Goal: Task Accomplishment & Management: Manage account settings

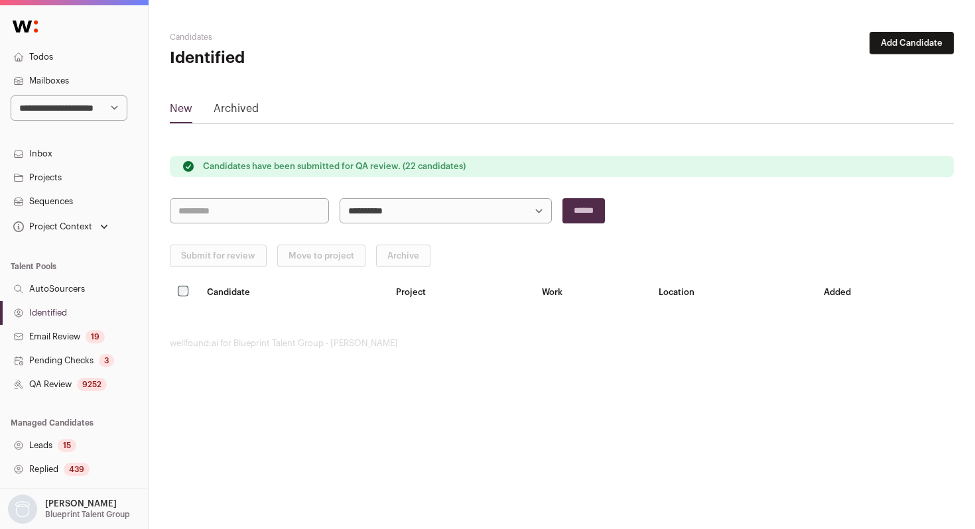
click at [39, 116] on select "**********" at bounding box center [69, 107] width 117 height 25
select select "****"
click at [11, 95] on select "**********" at bounding box center [69, 107] width 117 height 25
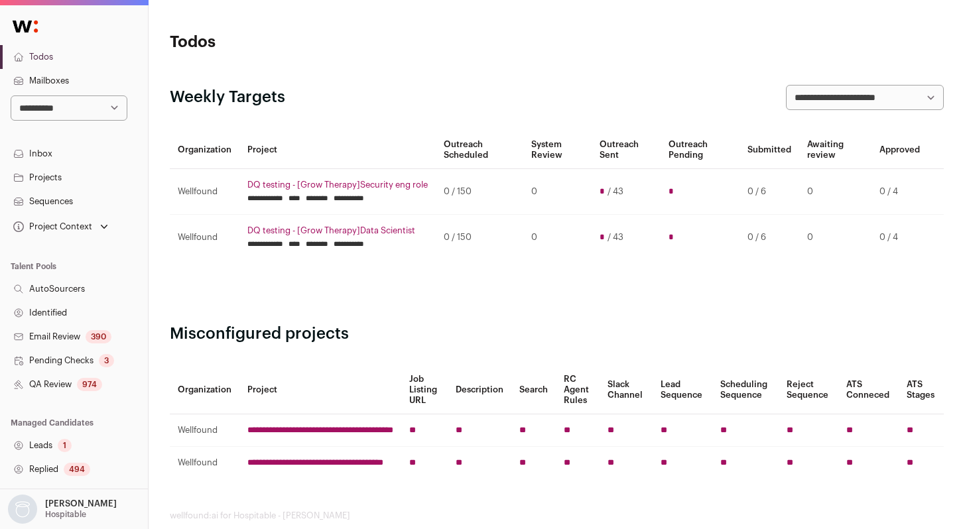
click at [84, 385] on div "974" at bounding box center [89, 384] width 25 height 13
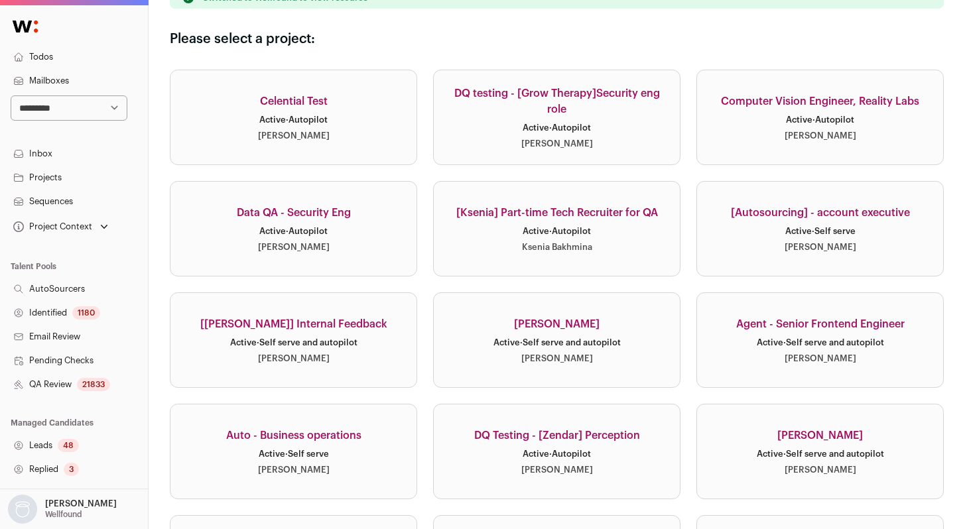
scroll to position [122, 0]
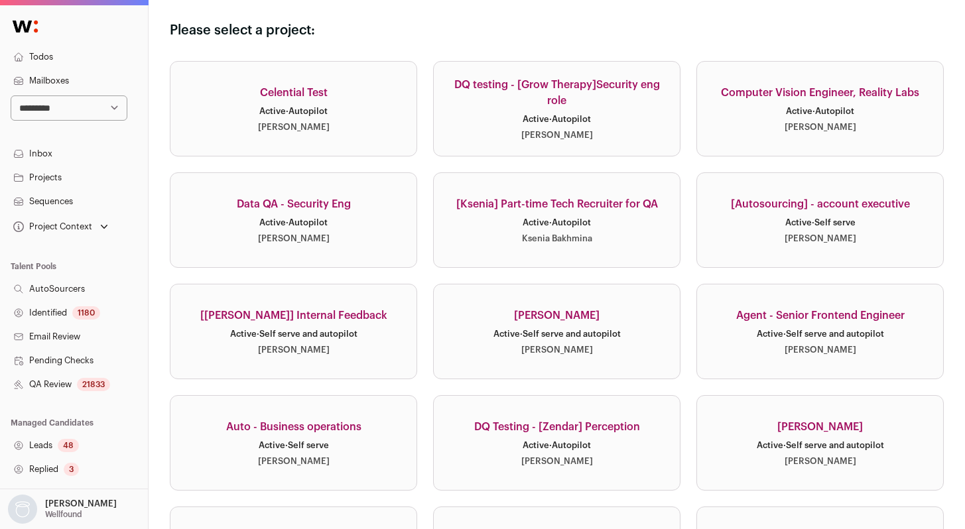
click at [93, 111] on select "**********" at bounding box center [69, 107] width 117 height 25
select select "****"
click at [11, 95] on select "**********" at bounding box center [69, 107] width 117 height 25
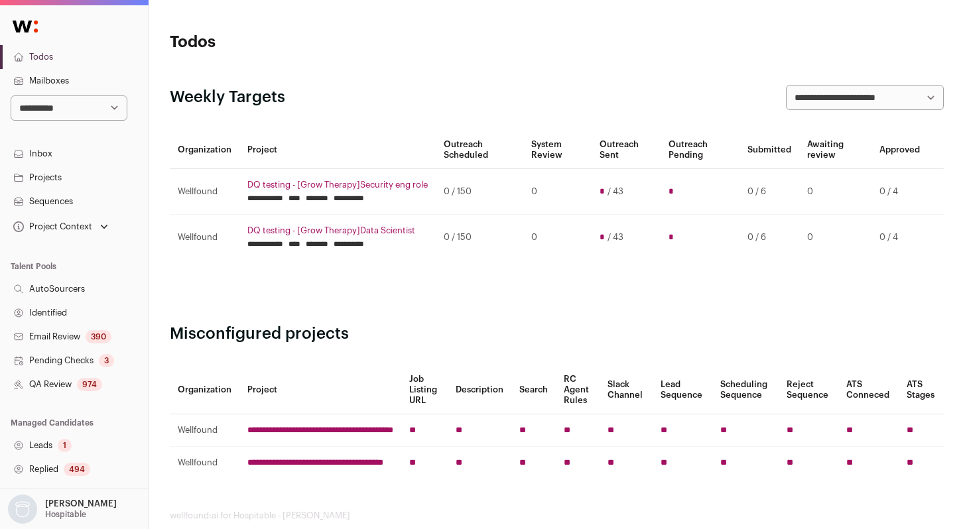
click at [63, 384] on link "QA Review 974" at bounding box center [74, 385] width 148 height 24
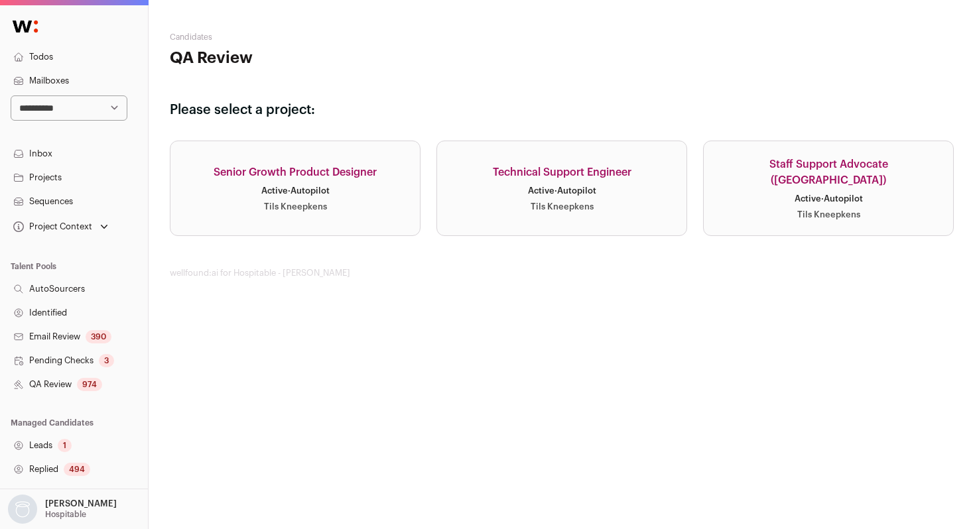
click at [345, 210] on link "Senior Growth Product Designer Active · Autopilot Tils Kneepkens" at bounding box center [295, 188] width 251 height 95
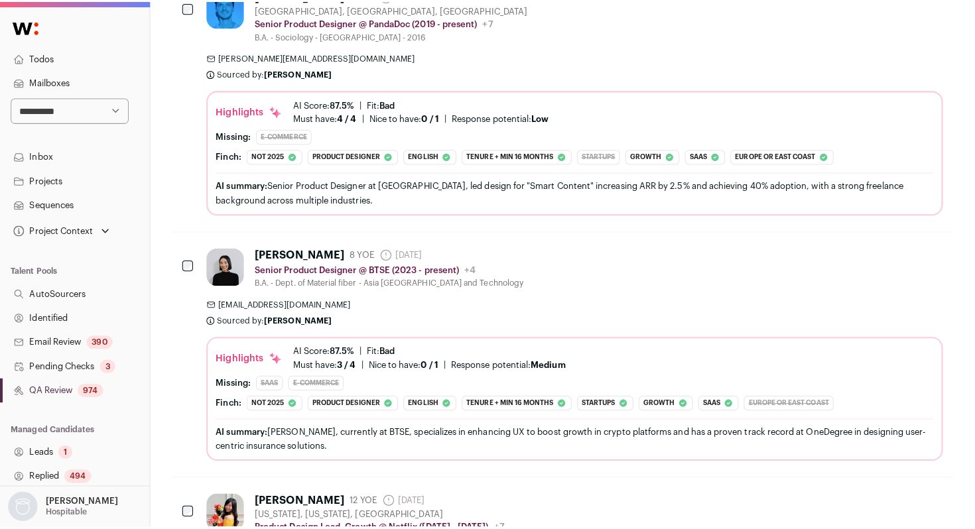
scroll to position [977, 0]
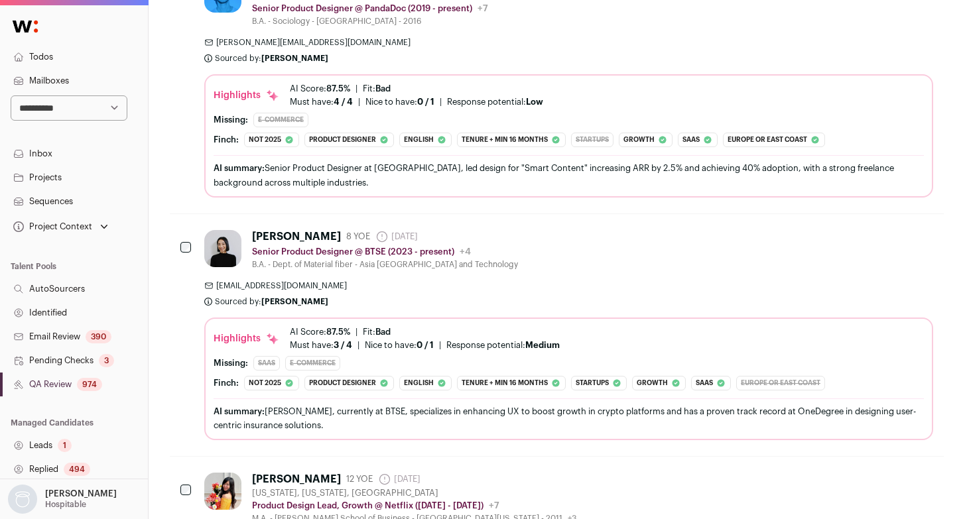
click at [676, 276] on div "[PERSON_NAME] 8 YOE [DATE] Admin only. The last time the profile was scraped. S…" at bounding box center [568, 335] width 729 height 210
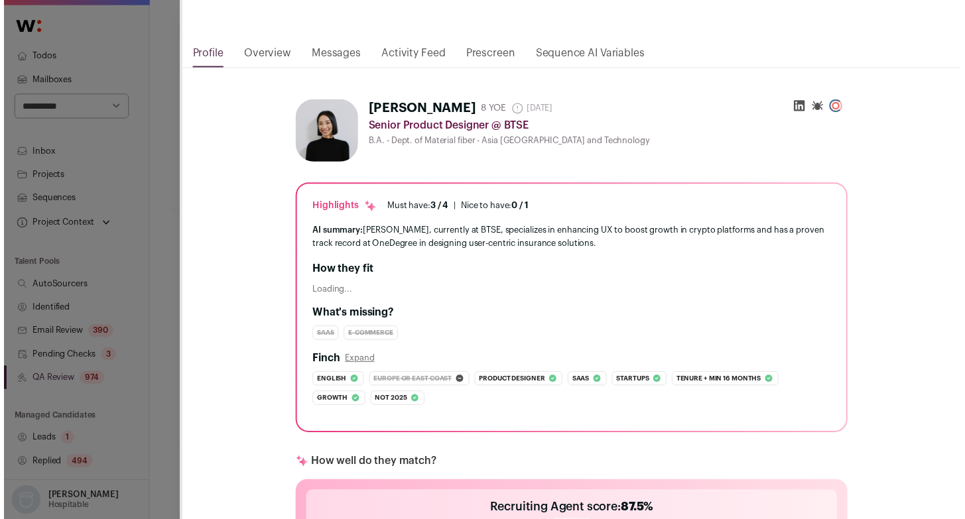
scroll to position [88, 0]
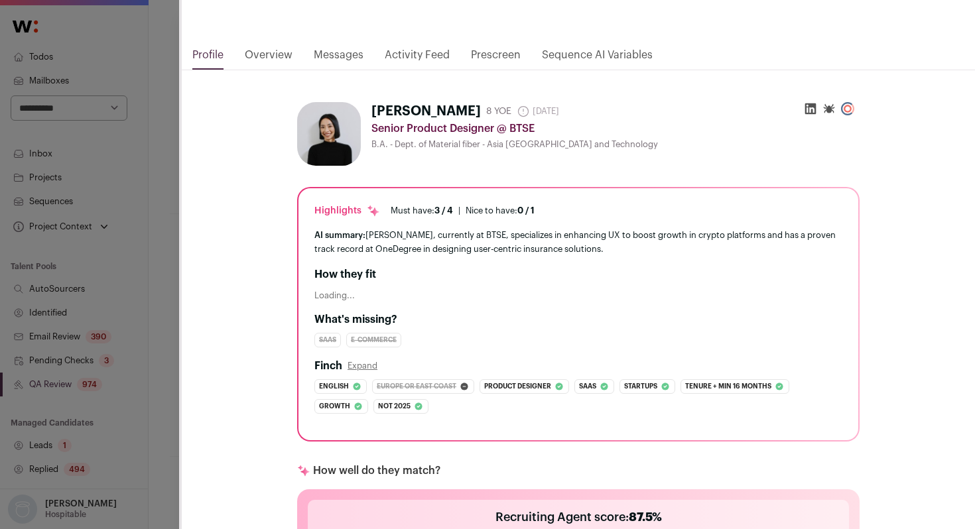
click at [166, 344] on div "**********" at bounding box center [487, 264] width 975 height 529
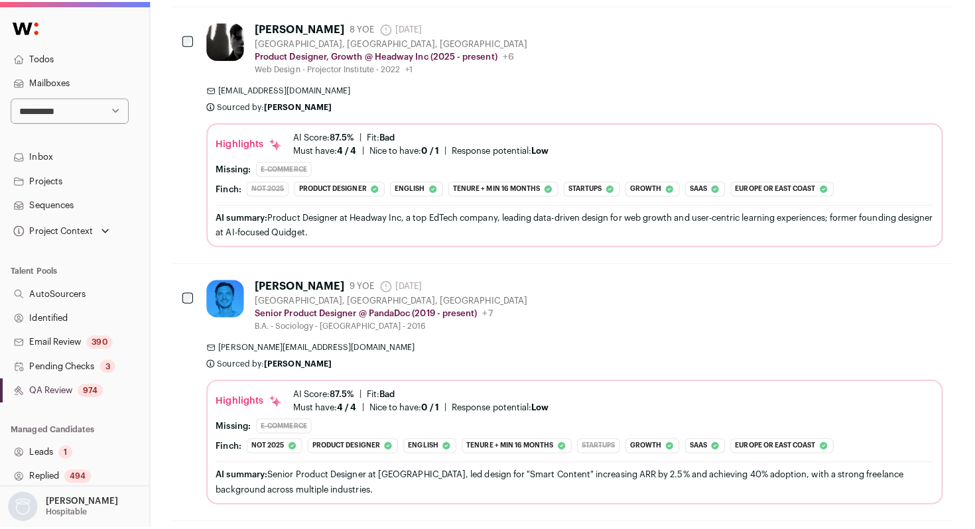
scroll to position [0, 0]
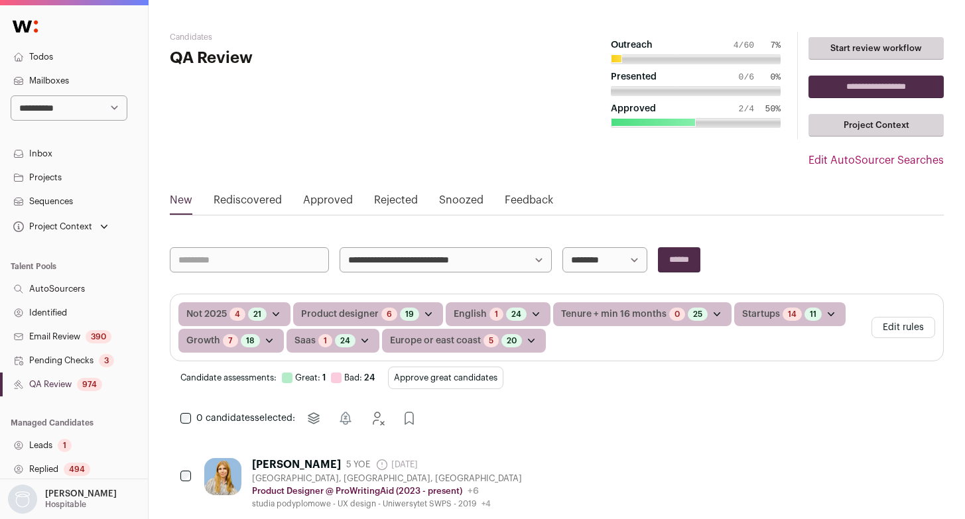
click at [883, 323] on button "Edit rules" at bounding box center [903, 327] width 64 height 21
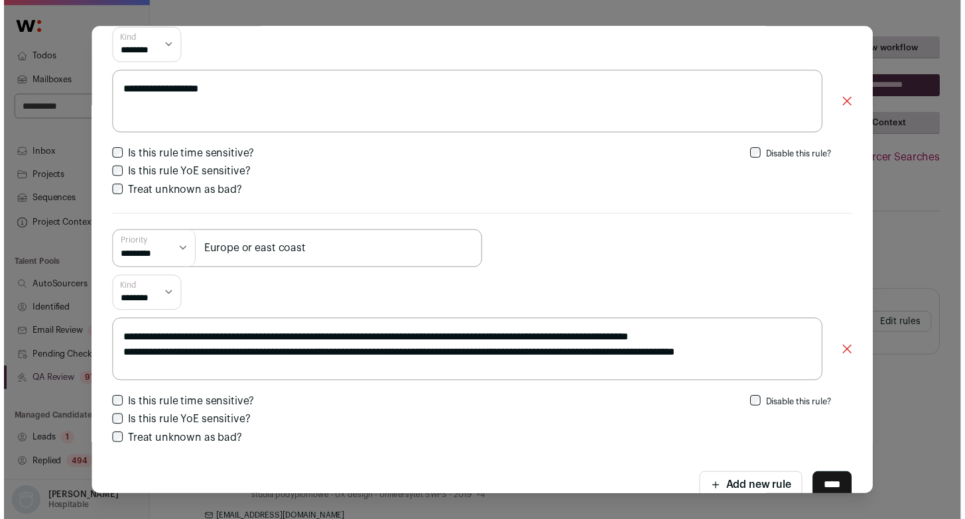
scroll to position [1663, 0]
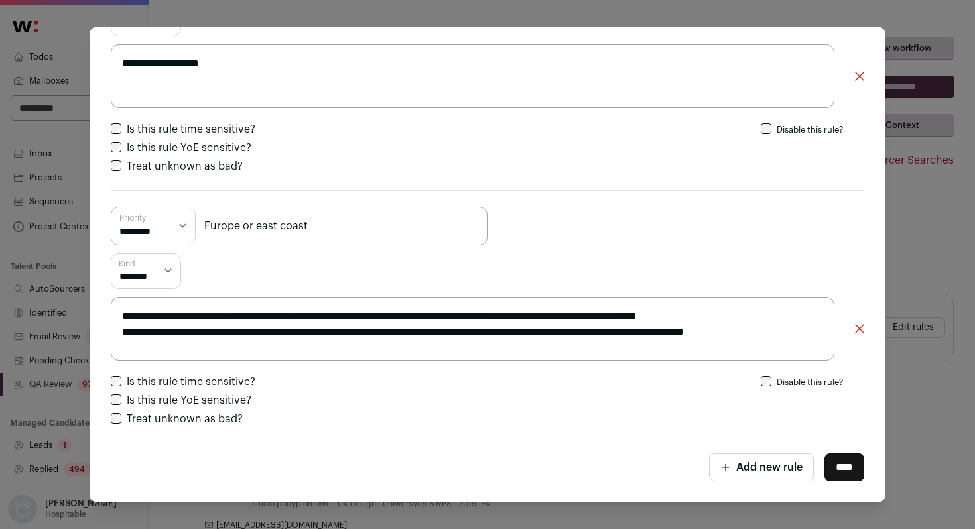
click at [931, 184] on div "**********" at bounding box center [487, 264] width 975 height 529
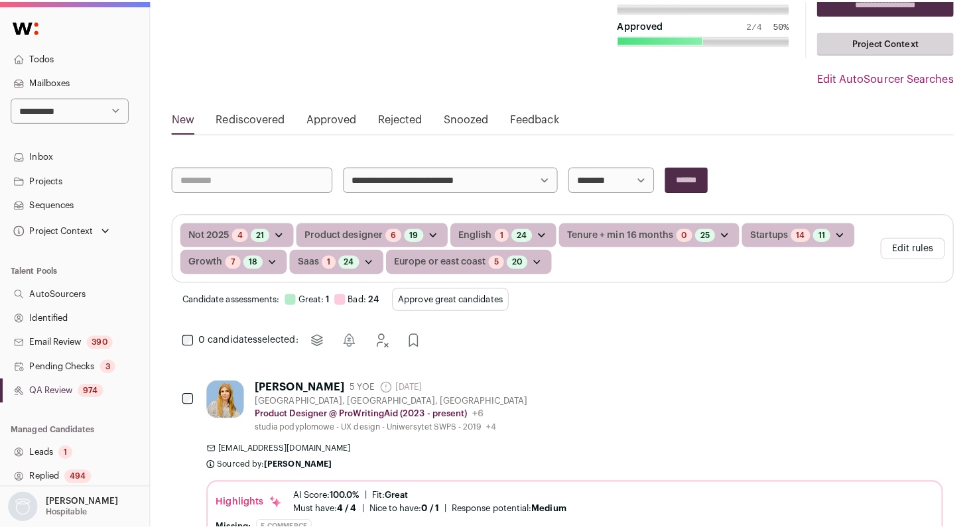
scroll to position [123, 0]
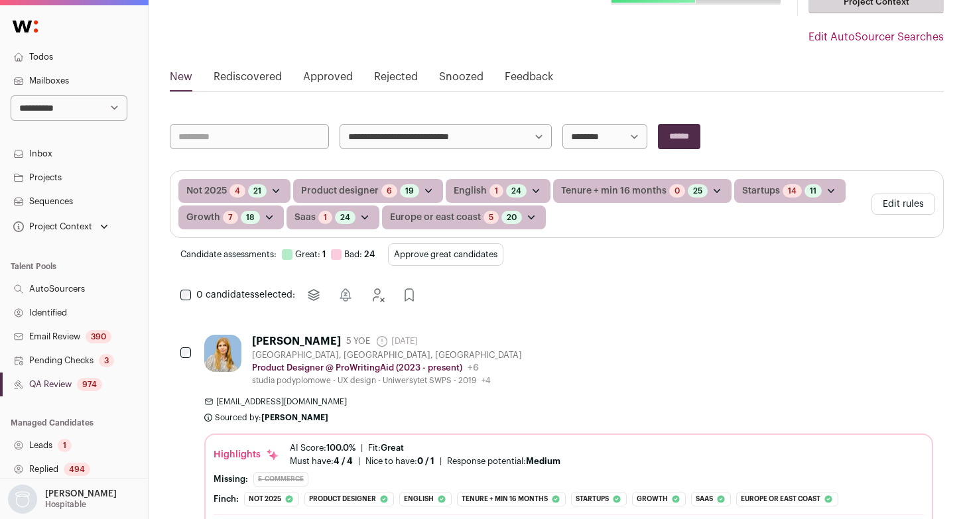
click at [921, 207] on button "Edit rules" at bounding box center [903, 204] width 64 height 21
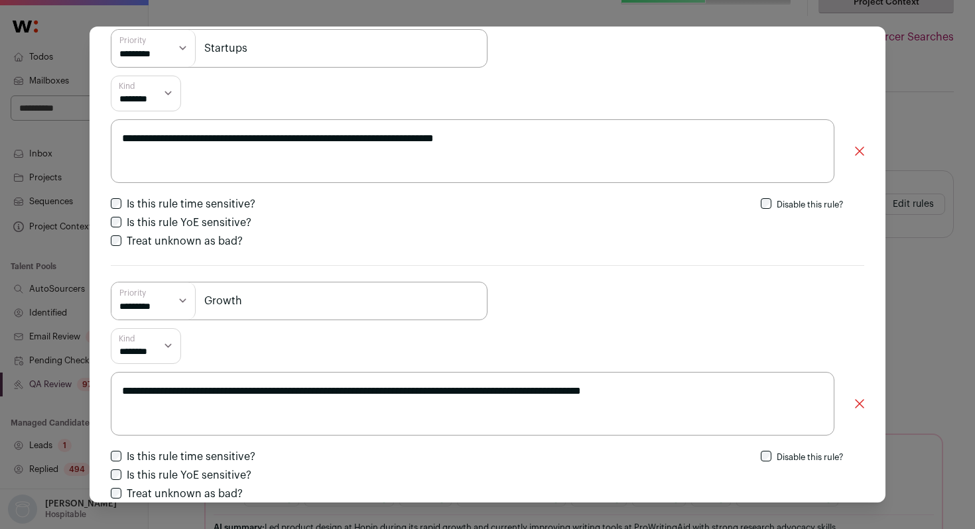
scroll to position [1070, 0]
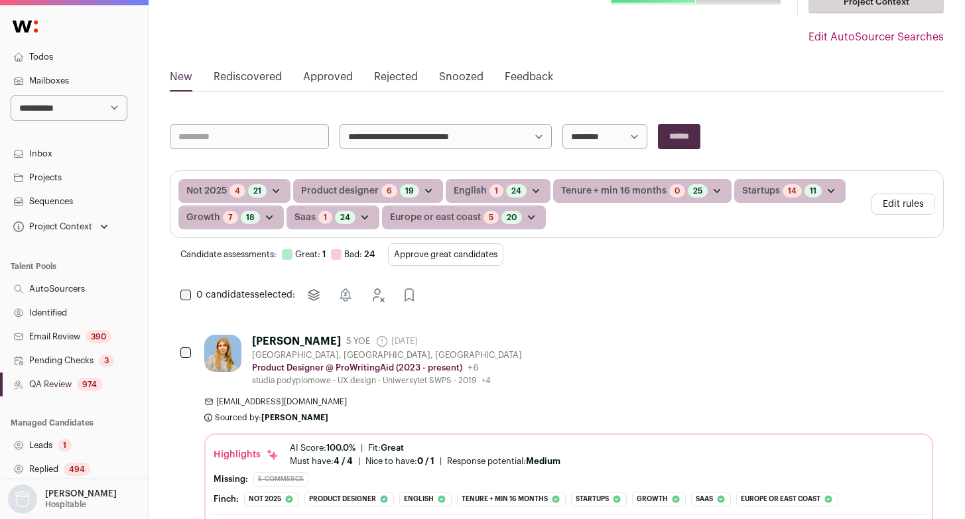
click at [906, 206] on button "Edit rules" at bounding box center [903, 204] width 64 height 21
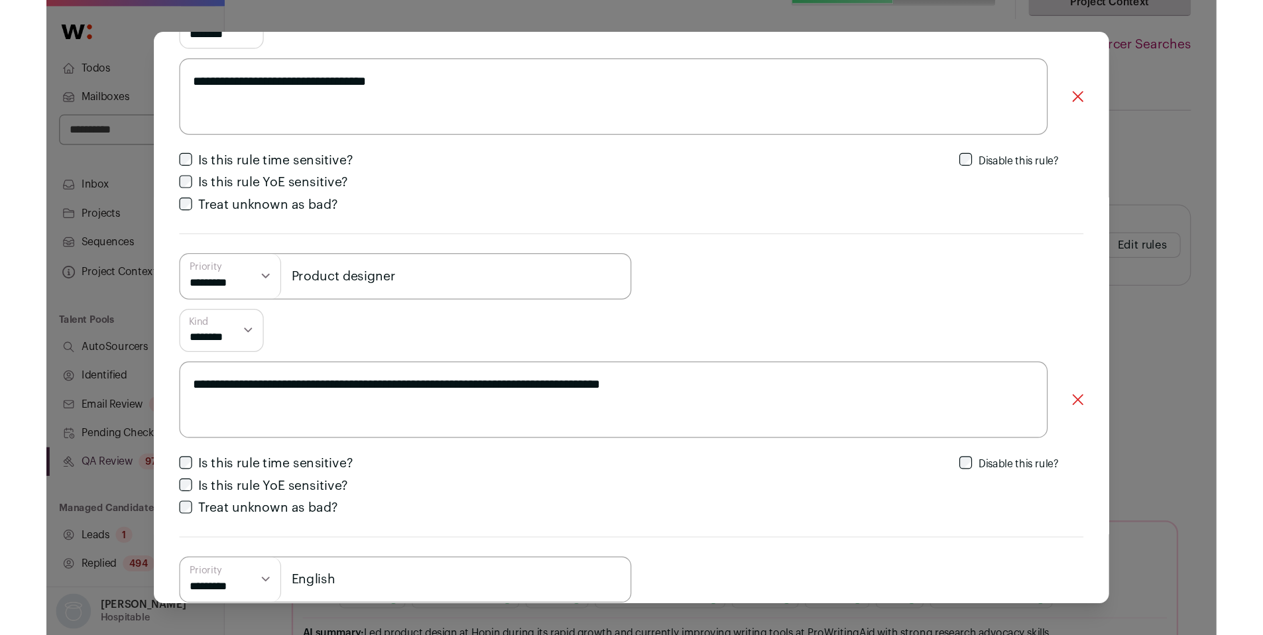
scroll to position [0, 0]
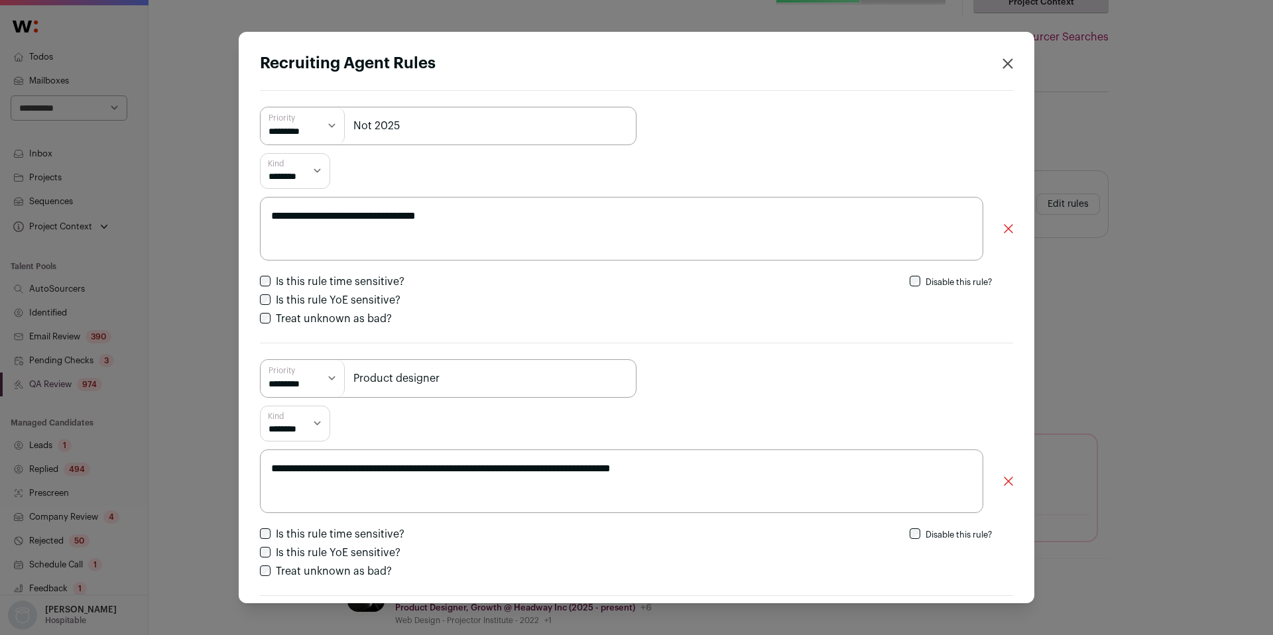
click at [62, 339] on div "**********" at bounding box center [636, 317] width 1273 height 635
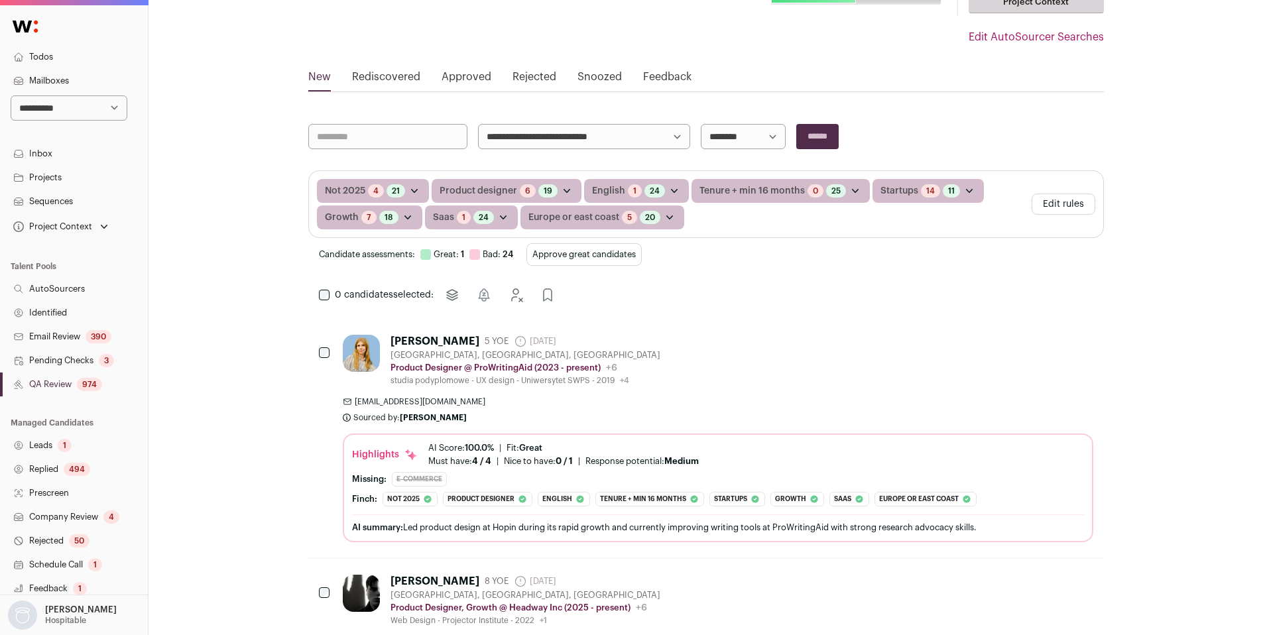
click at [57, 314] on link "Identified" at bounding box center [74, 313] width 148 height 24
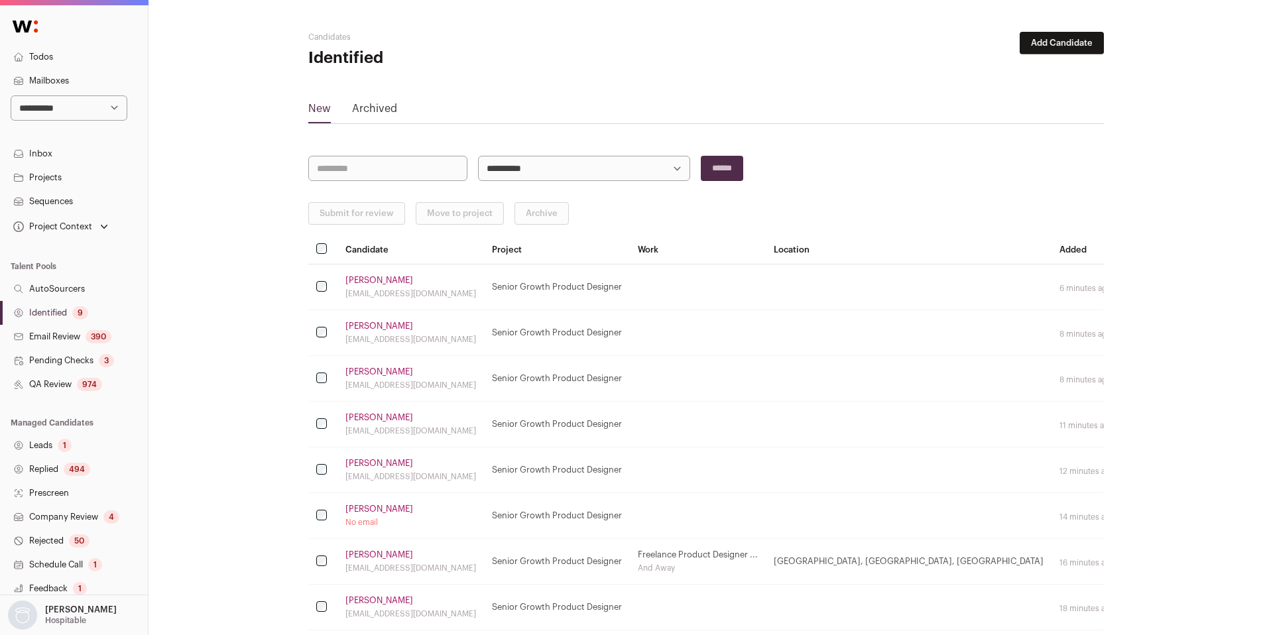
click at [49, 308] on link "Identified 9" at bounding box center [74, 313] width 148 height 24
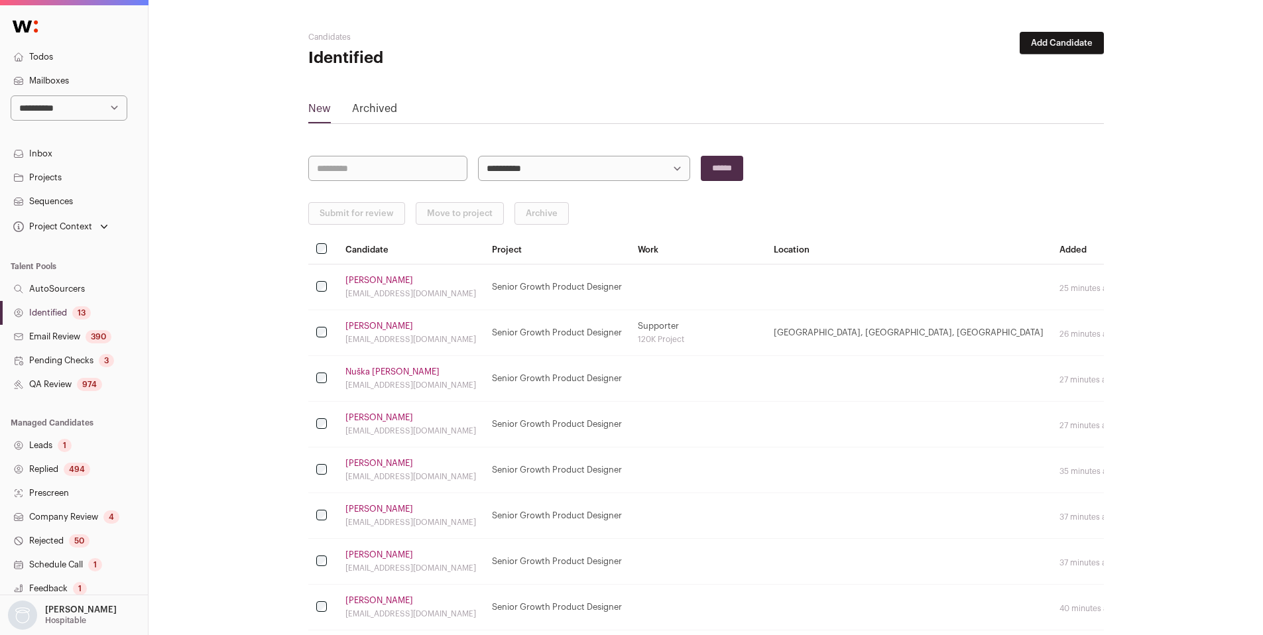
click at [50, 313] on link "Identified 13" at bounding box center [74, 313] width 148 height 24
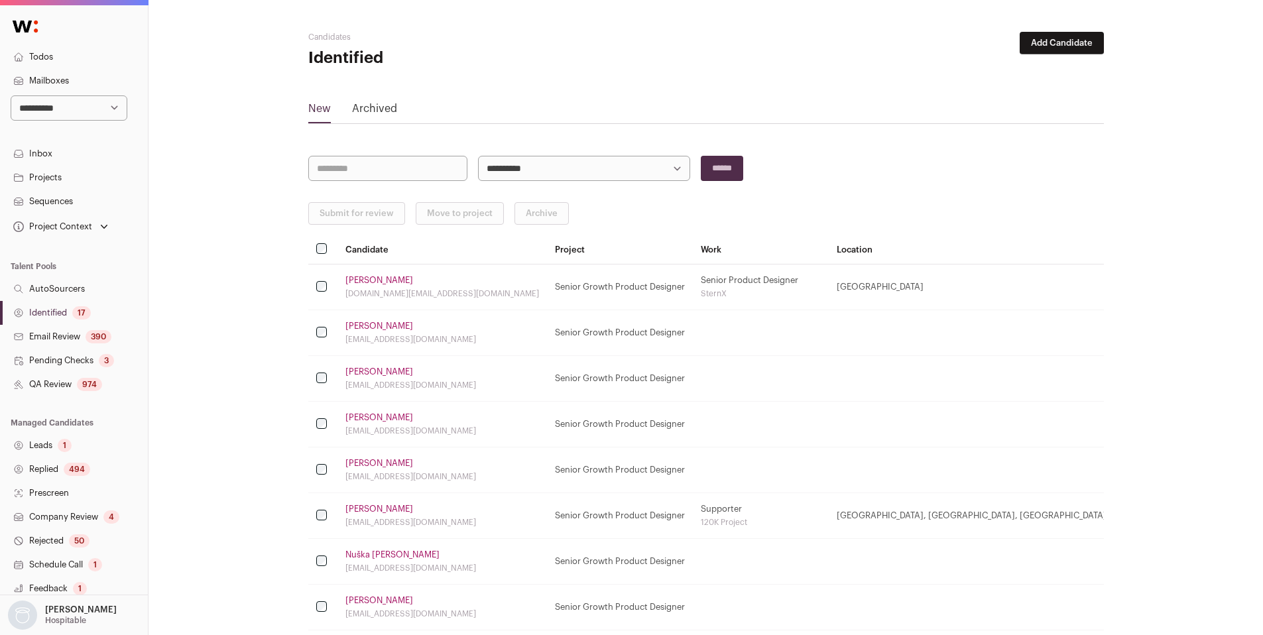
click at [44, 314] on link "Identified 17" at bounding box center [74, 313] width 148 height 24
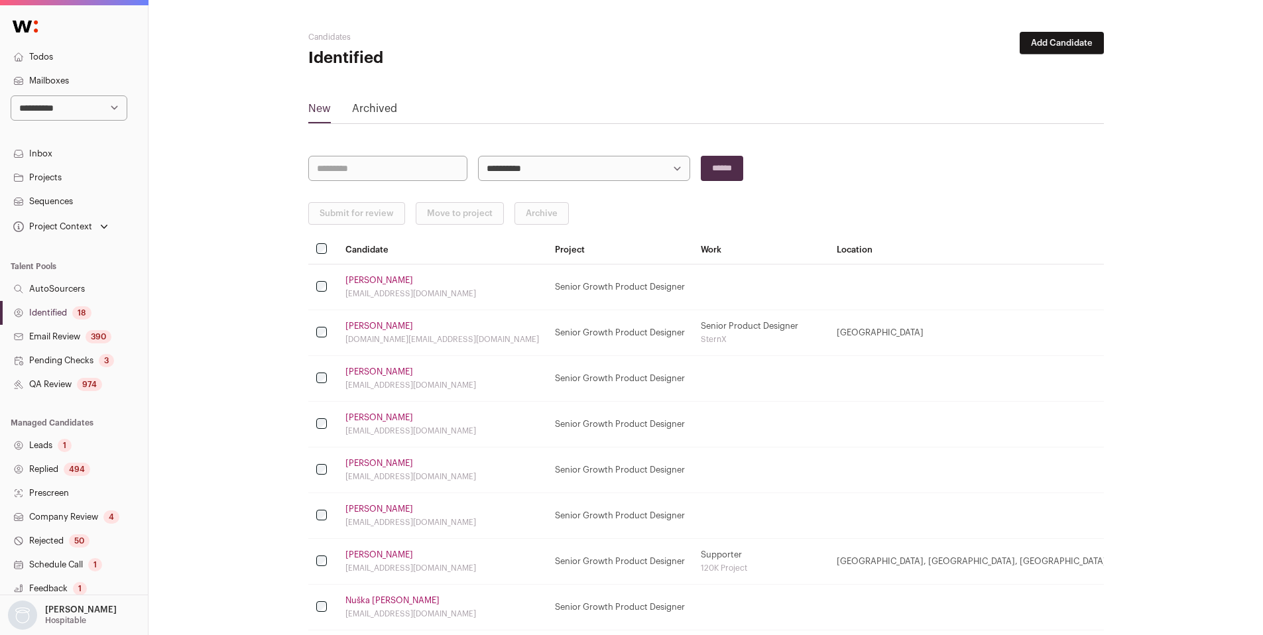
click at [46, 313] on link "Identified 18" at bounding box center [74, 313] width 148 height 24
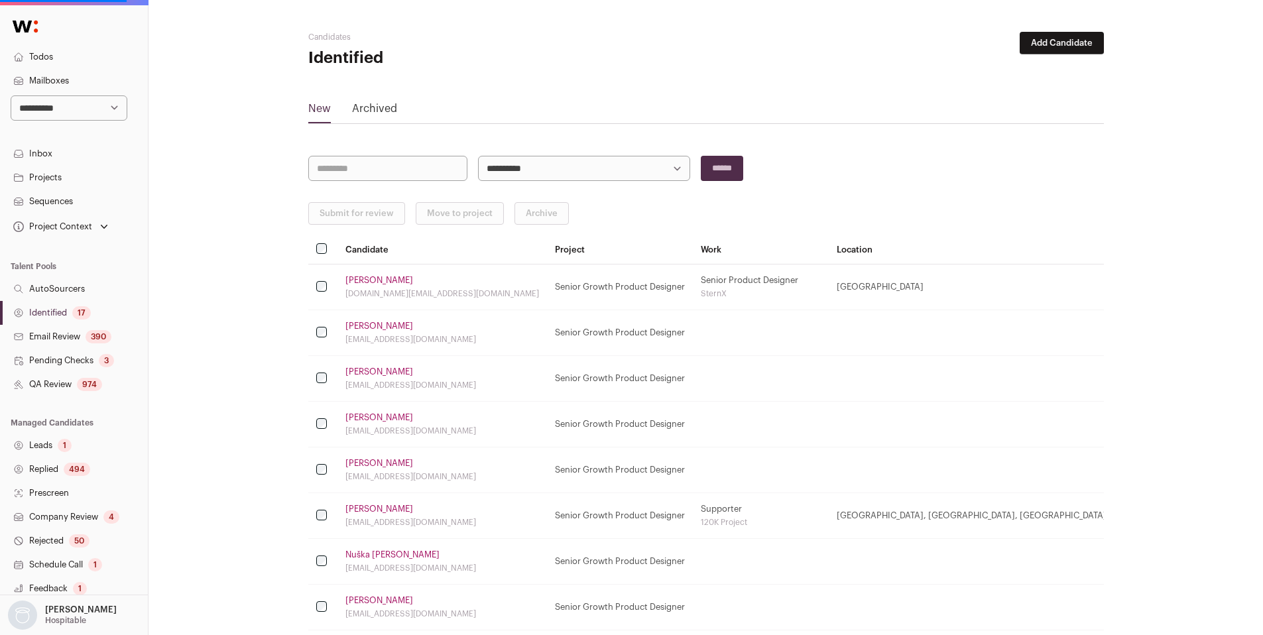
click at [48, 312] on link "Identified 17" at bounding box center [74, 313] width 148 height 24
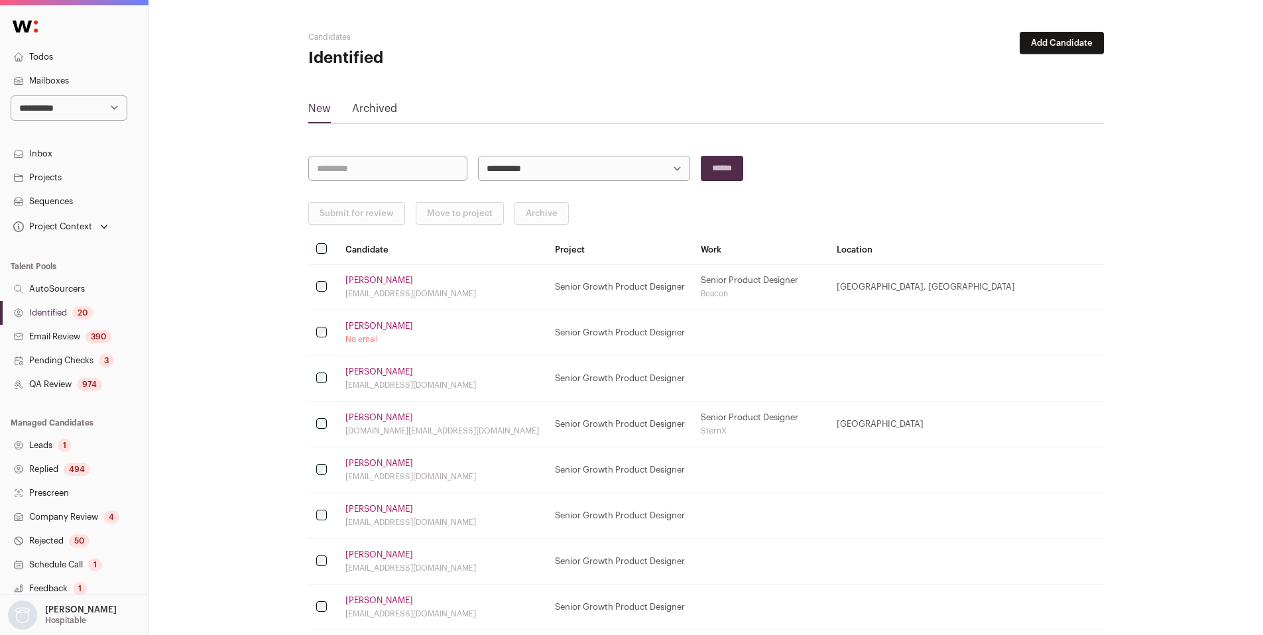
click at [62, 314] on link "Identified 20" at bounding box center [74, 313] width 148 height 24
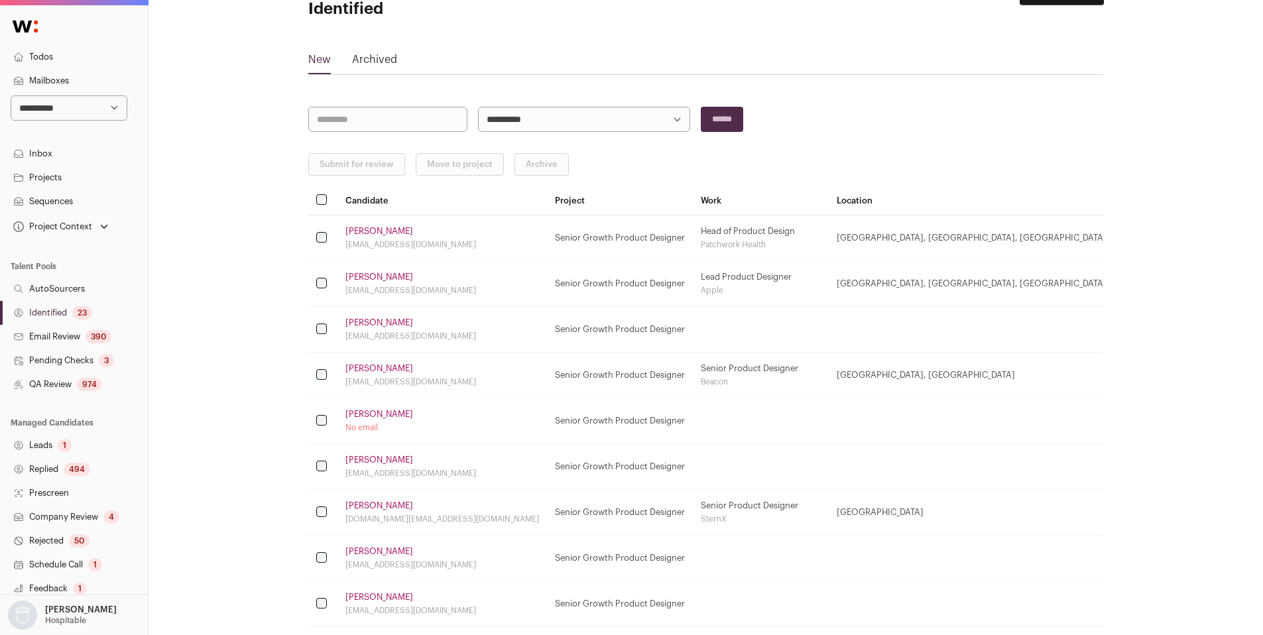
scroll to position [56, 0]
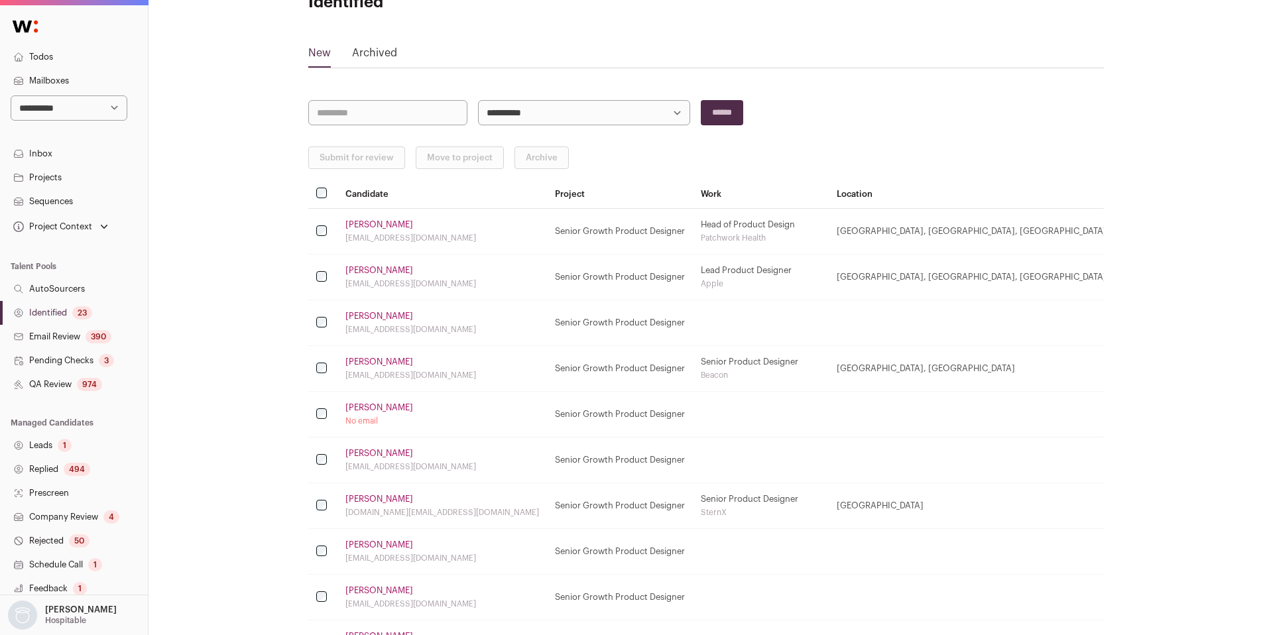
click at [400, 408] on link "[PERSON_NAME]" at bounding box center [379, 407] width 68 height 11
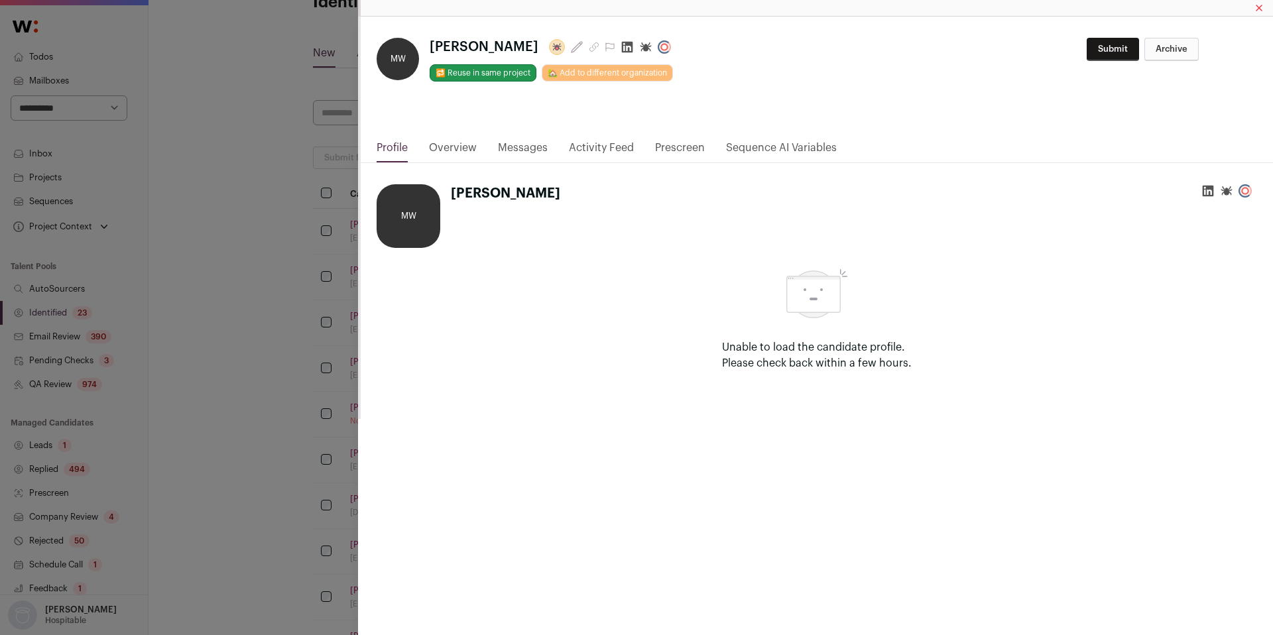
click at [625, 49] on icon "Close modal via background" at bounding box center [627, 46] width 13 height 13
click at [284, 180] on div "**********" at bounding box center [636, 317] width 1273 height 635
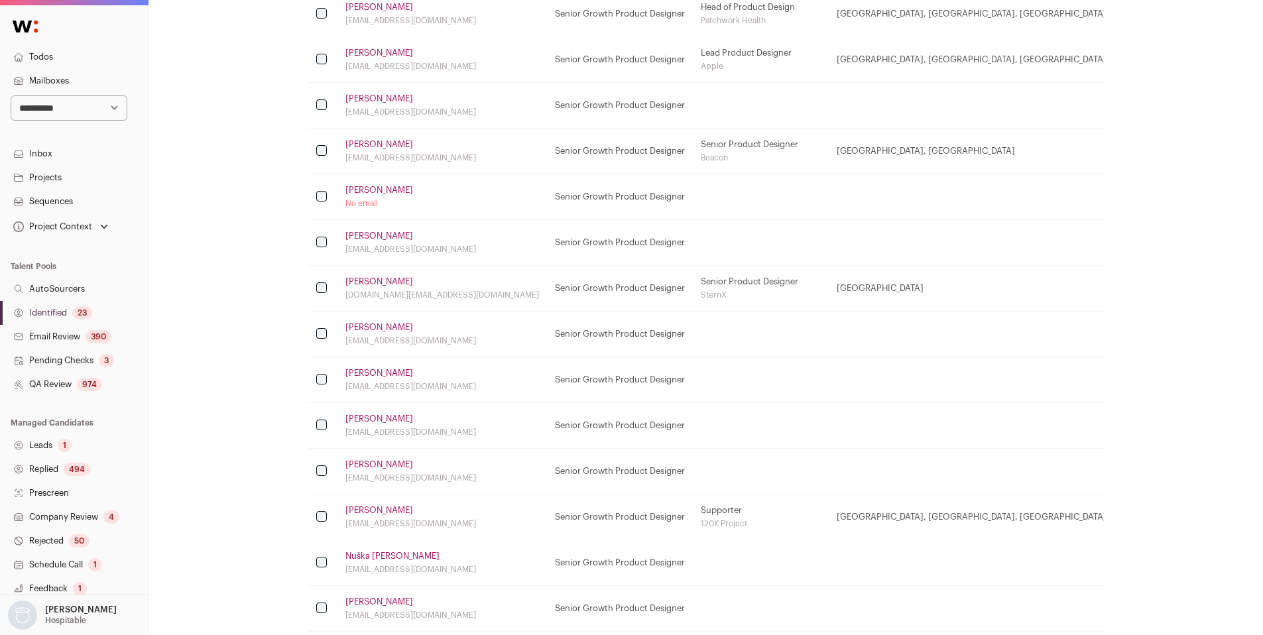
scroll to position [280, 0]
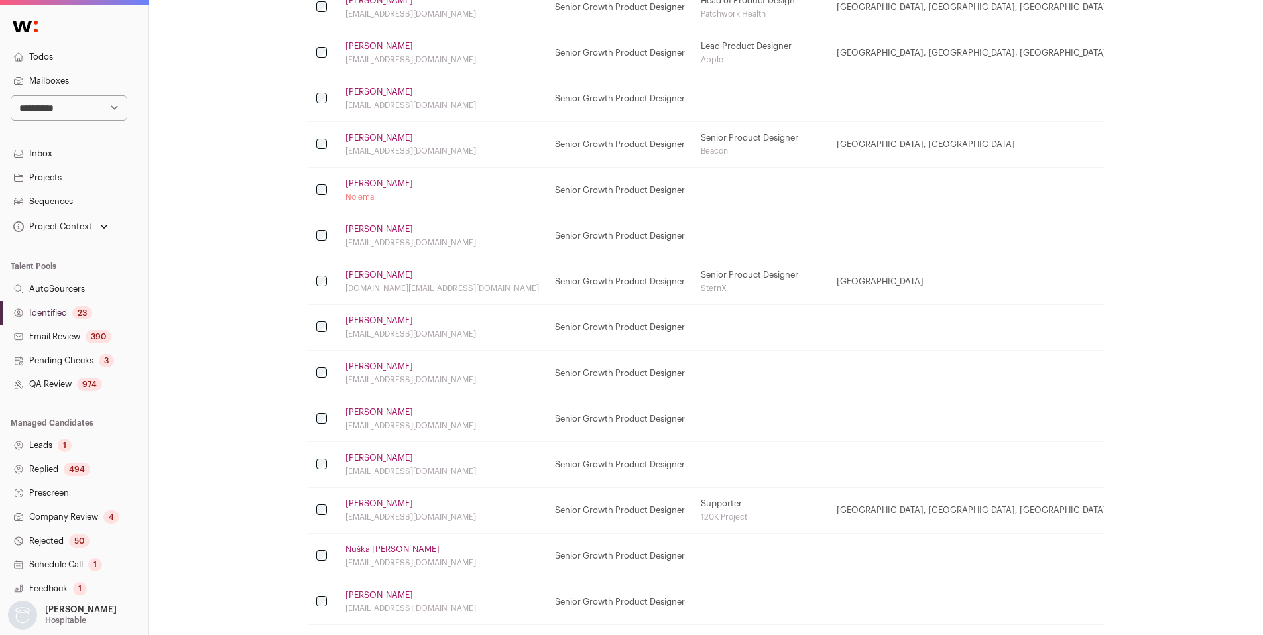
click at [365, 363] on link "[PERSON_NAME]" at bounding box center [379, 366] width 68 height 11
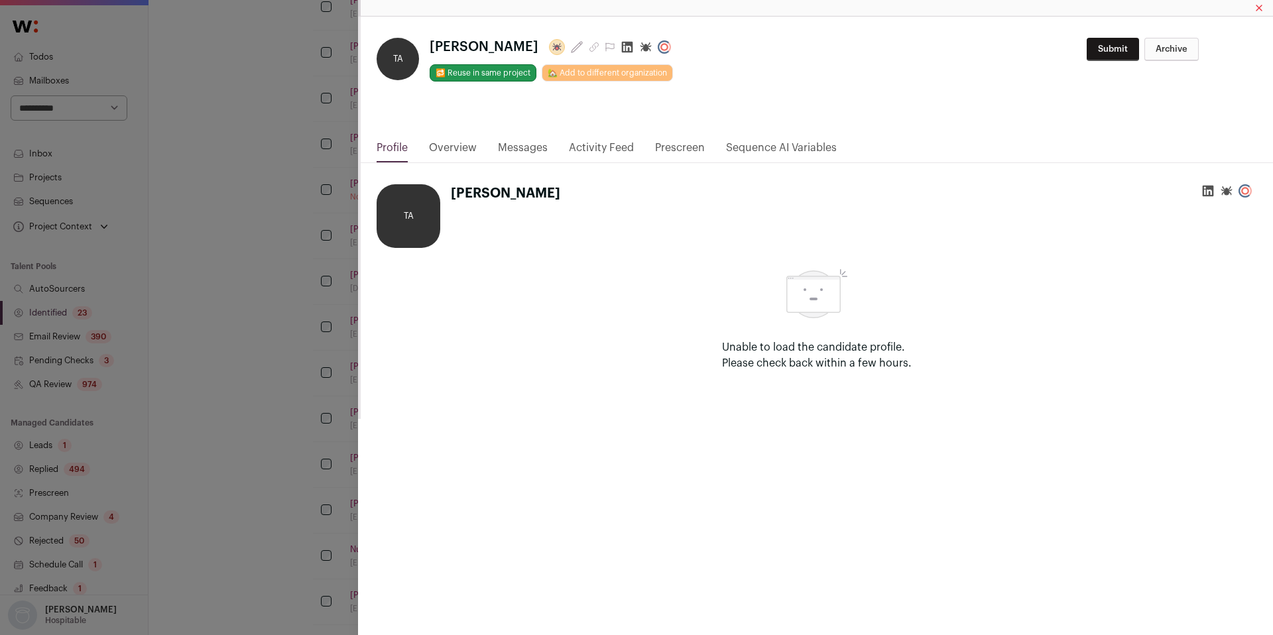
click at [622, 45] on icon "Close modal via background" at bounding box center [627, 47] width 11 height 11
click at [204, 168] on div "**********" at bounding box center [636, 317] width 1273 height 635
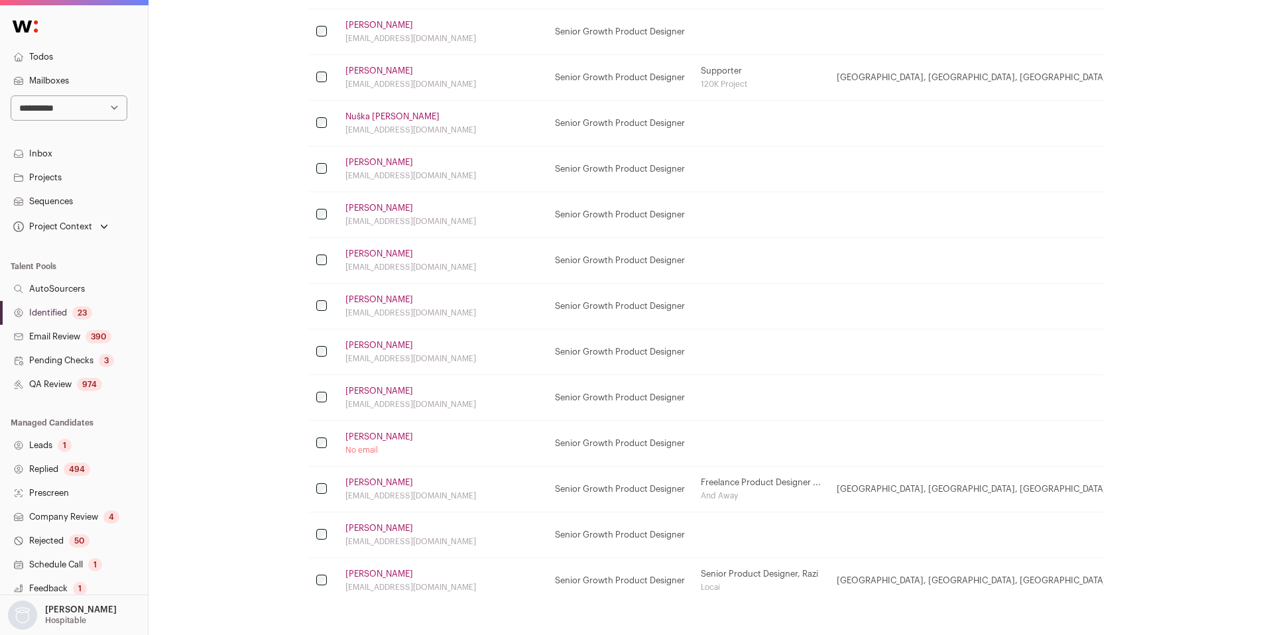
scroll to position [719, 0]
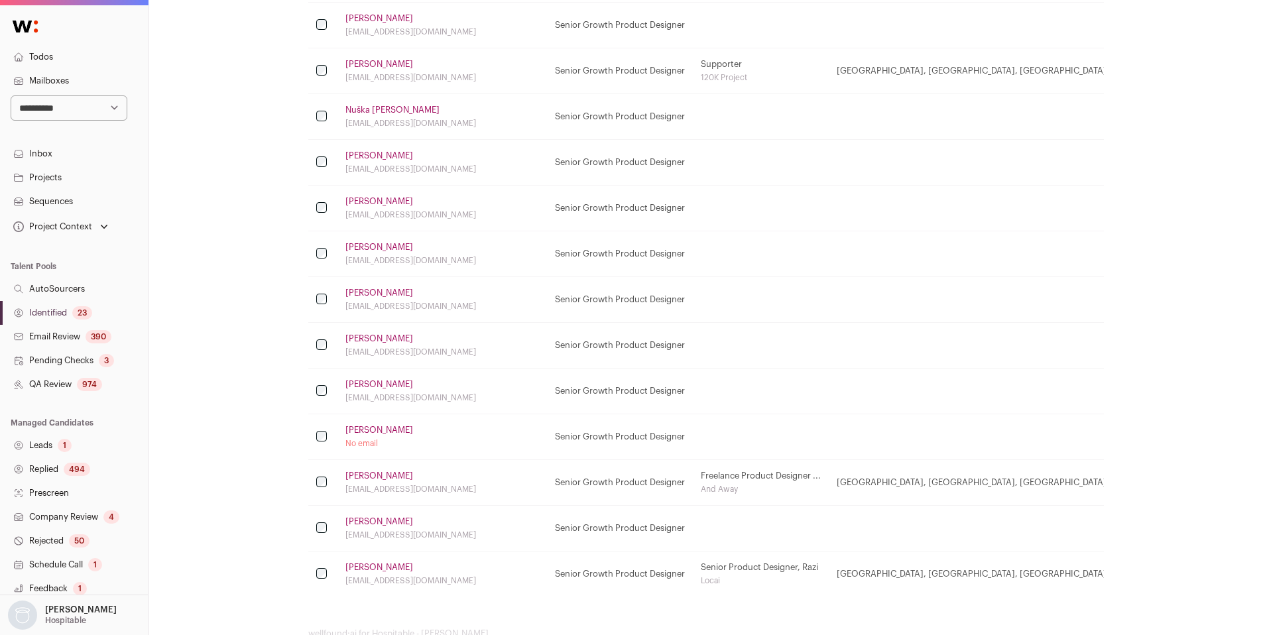
click at [386, 426] on link "[PERSON_NAME]" at bounding box center [379, 430] width 68 height 11
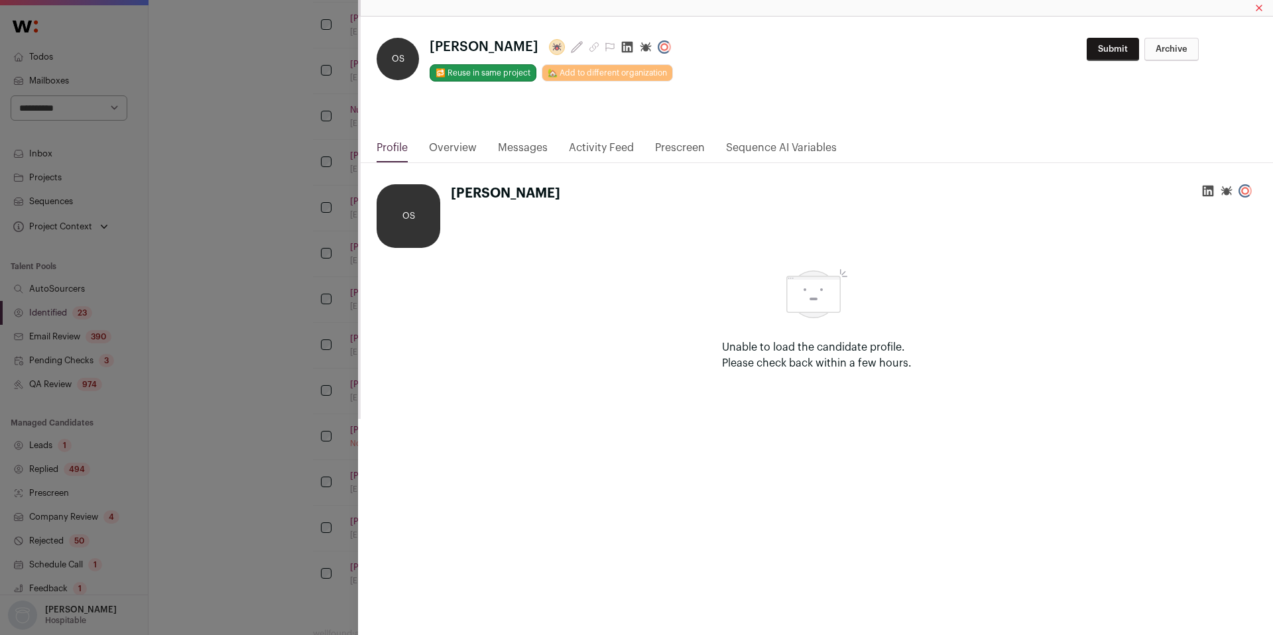
click at [621, 50] on icon "Close modal via background" at bounding box center [627, 46] width 13 height 13
click at [198, 219] on div "**********" at bounding box center [636, 317] width 1273 height 635
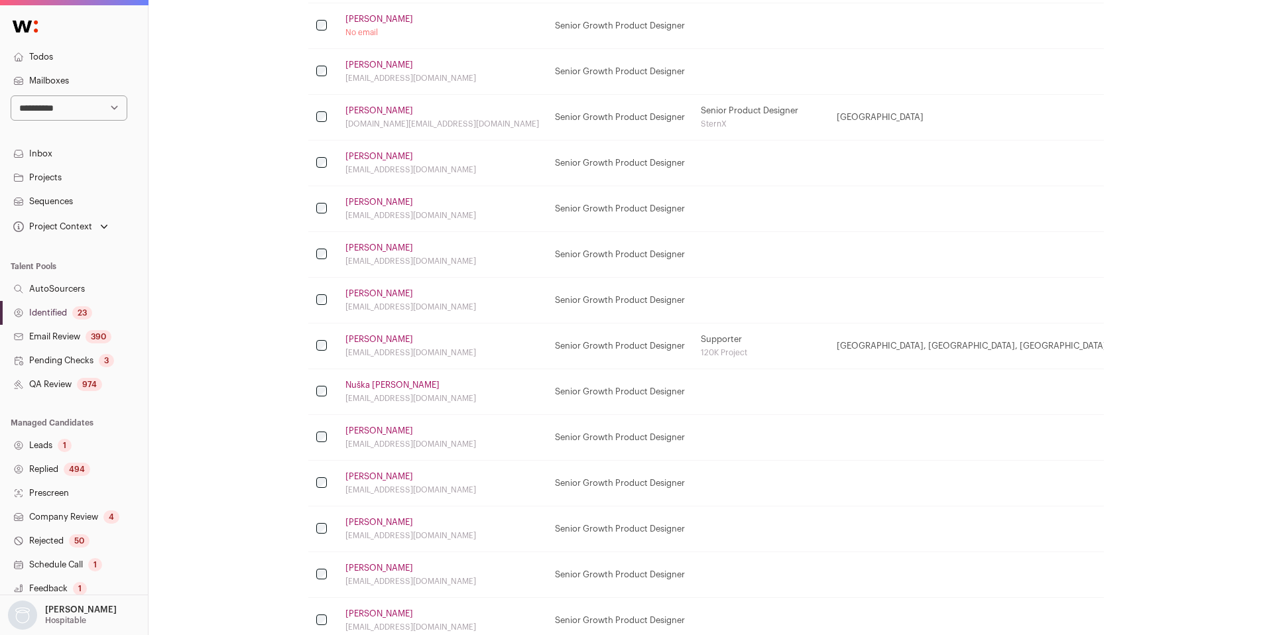
scroll to position [0, 0]
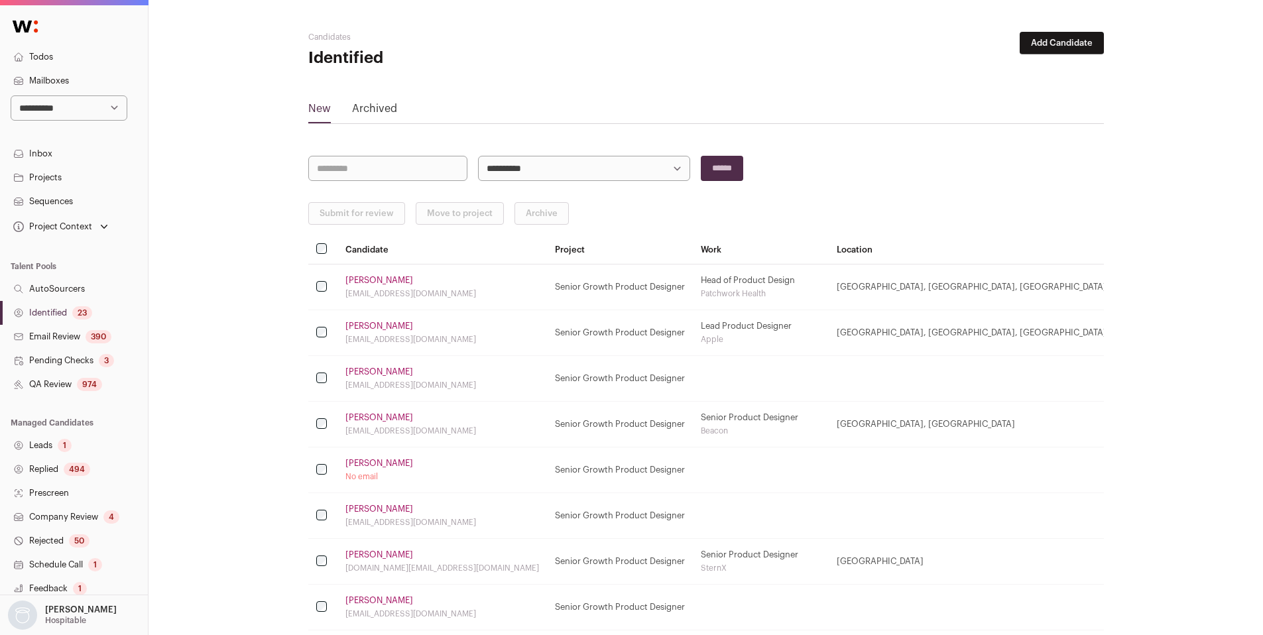
click at [341, 222] on button "Submit for review" at bounding box center [356, 213] width 97 height 23
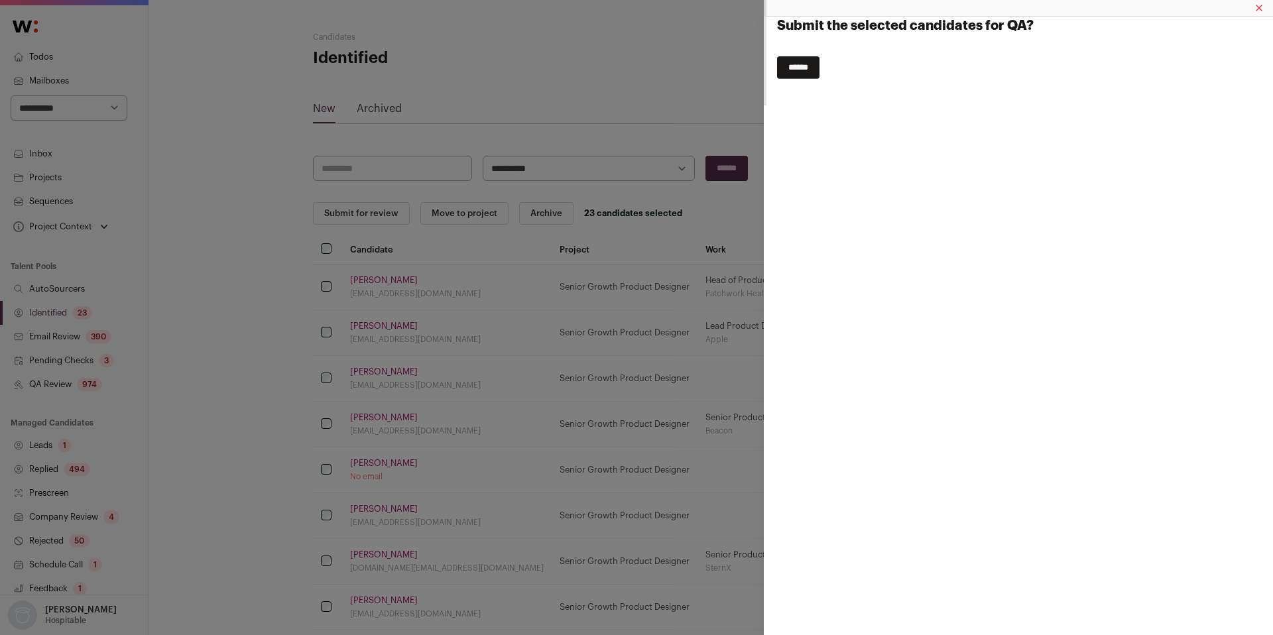
click at [789, 73] on input "******" at bounding box center [798, 67] width 42 height 23
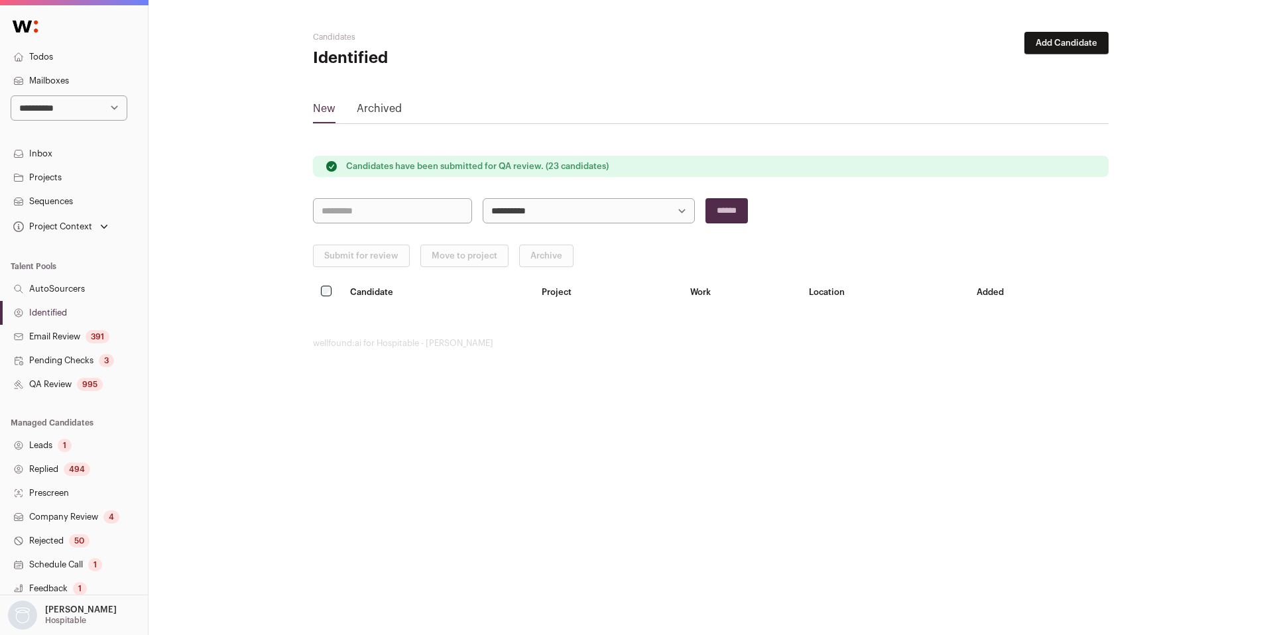
click at [67, 392] on link "QA Review 995" at bounding box center [74, 385] width 148 height 24
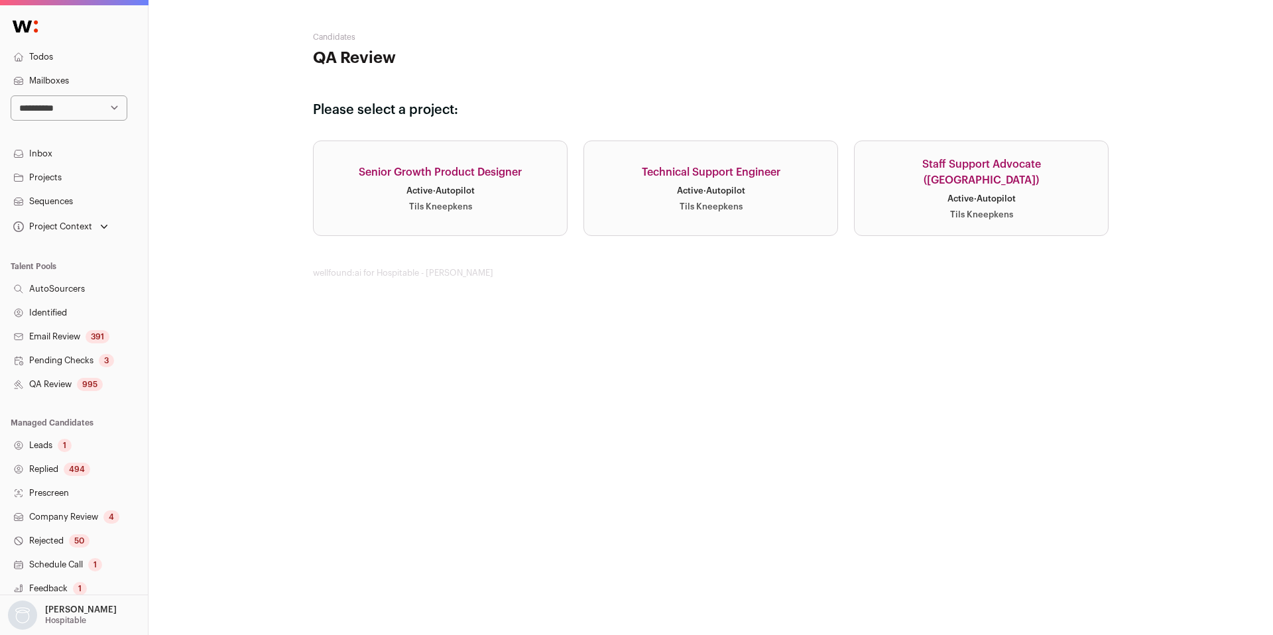
click at [460, 218] on link "Senior Growth Product Designer Active · Autopilot Tils Kneepkens" at bounding box center [440, 188] width 255 height 95
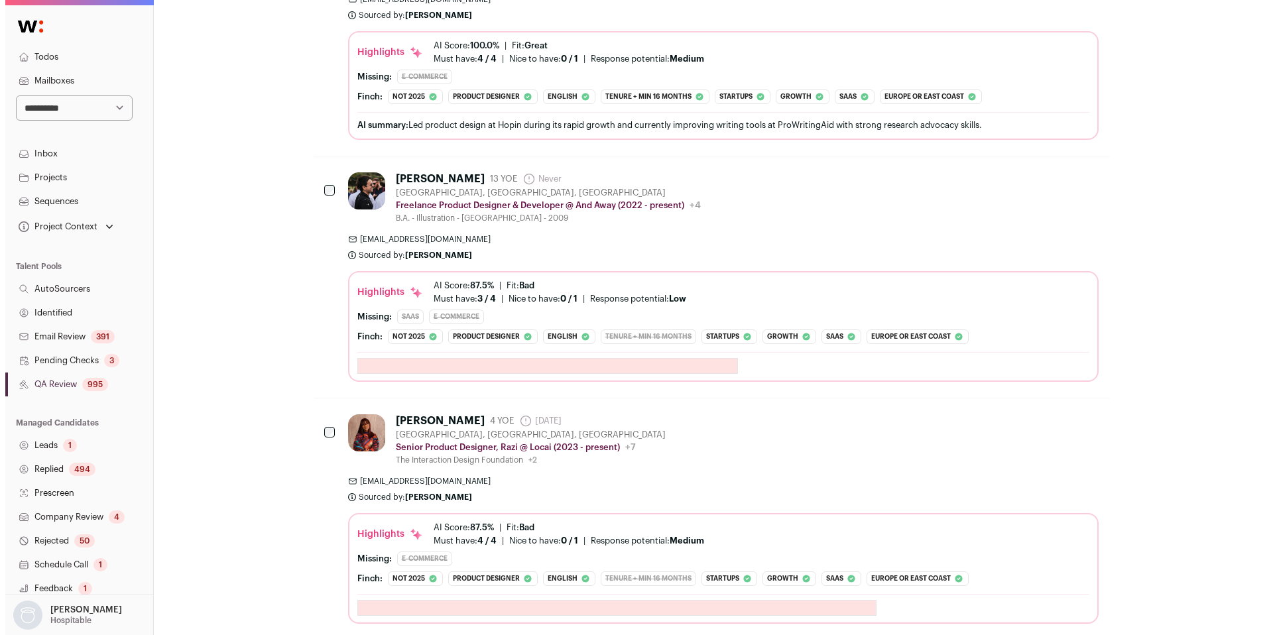
scroll to position [532, 0]
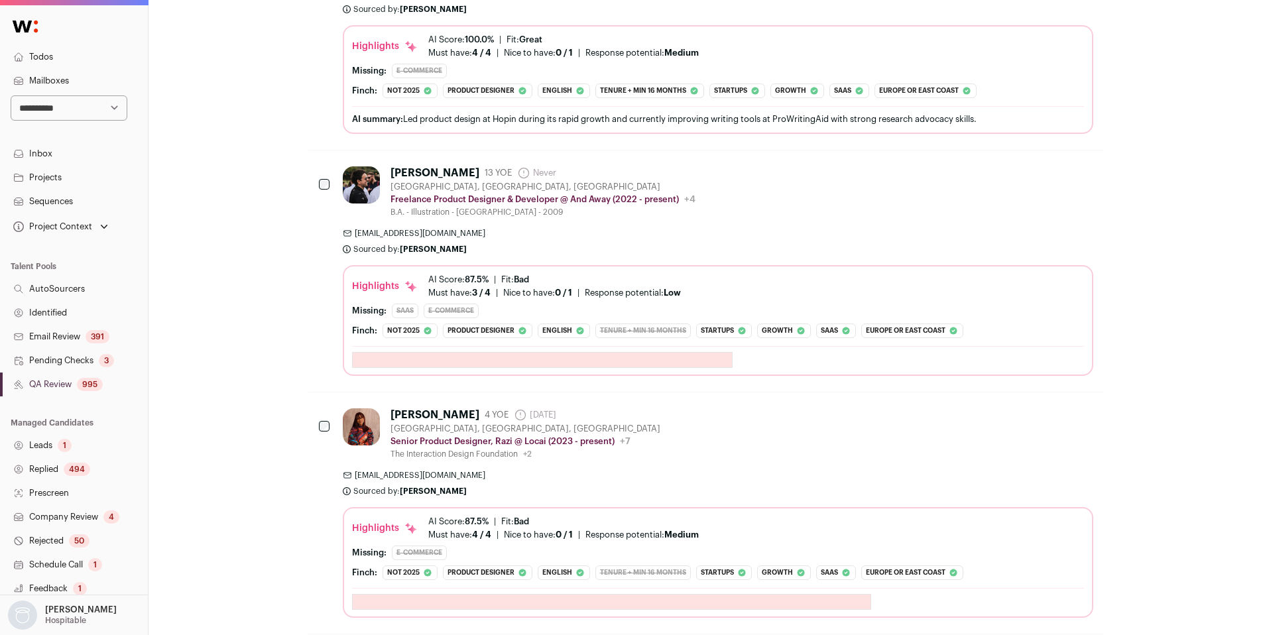
click at [725, 452] on div "[PERSON_NAME] 4 YOE [DATE] Admin only. The last time the profile was scraped. […" at bounding box center [718, 433] width 751 height 51
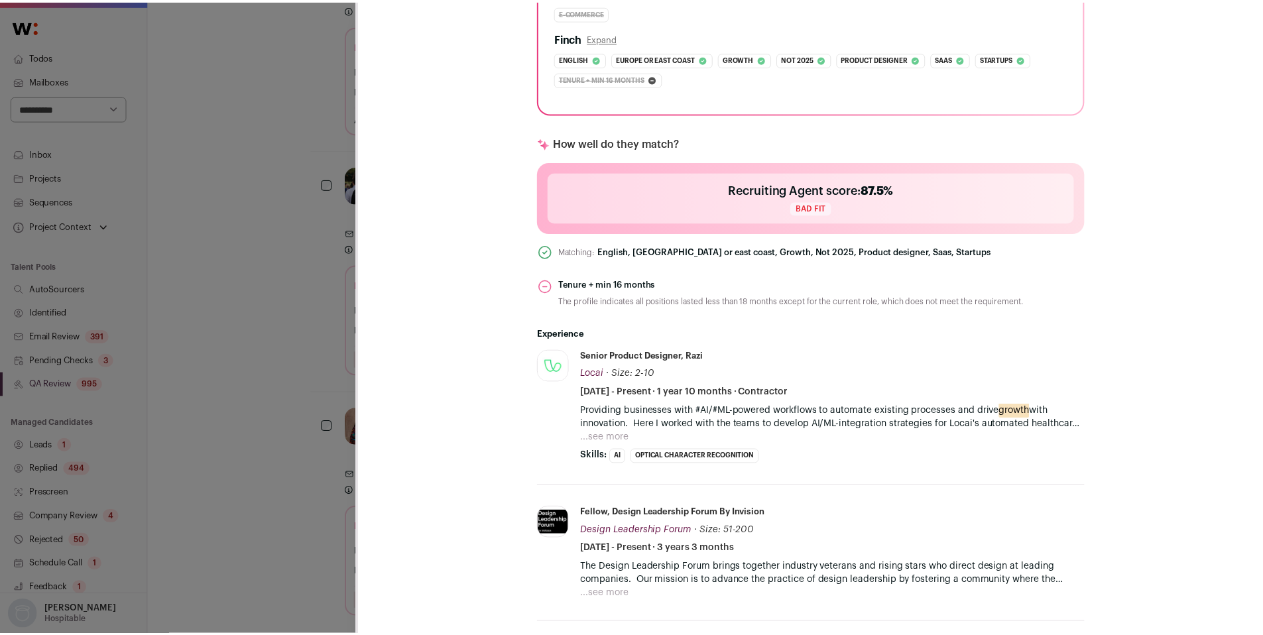
scroll to position [0, 0]
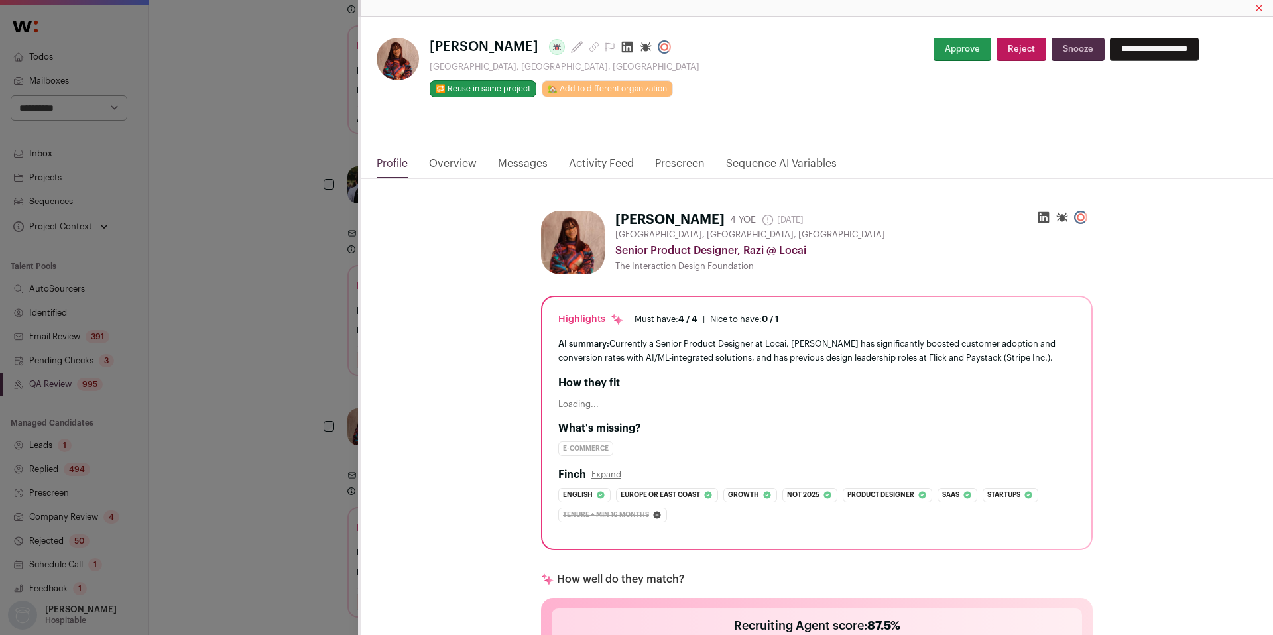
click at [271, 422] on div "[PERSON_NAME] Last update: [DATE] [GEOGRAPHIC_DATA], [GEOGRAPHIC_DATA], [GEOGRA…" at bounding box center [636, 317] width 1273 height 635
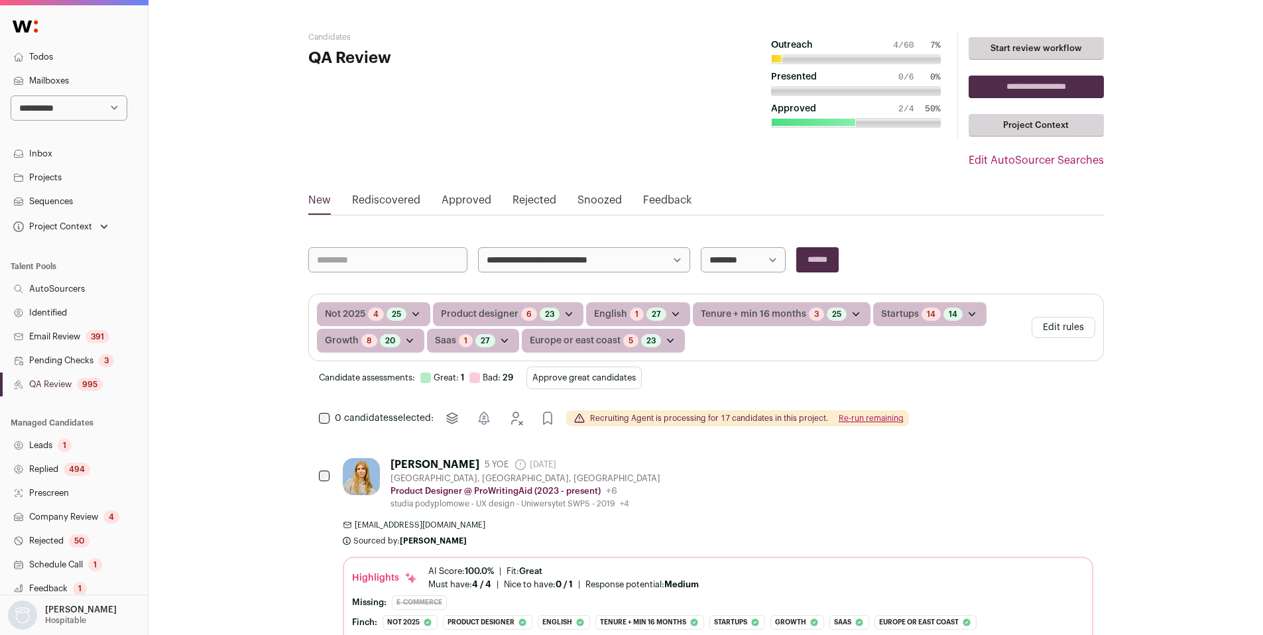
click at [557, 198] on hgroup "Candidates QA Review" at bounding box center [440, 117] width 265 height 171
click at [525, 201] on link "Rejected" at bounding box center [535, 202] width 44 height 21
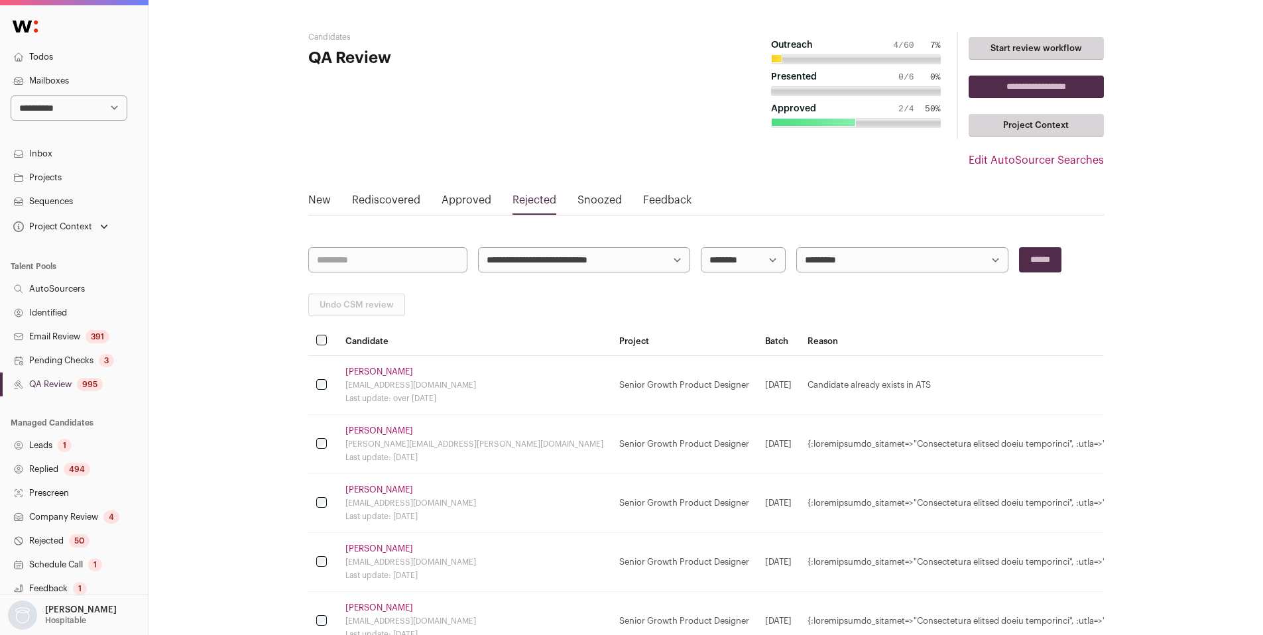
click at [81, 360] on link "Pending Checks 3" at bounding box center [74, 361] width 148 height 24
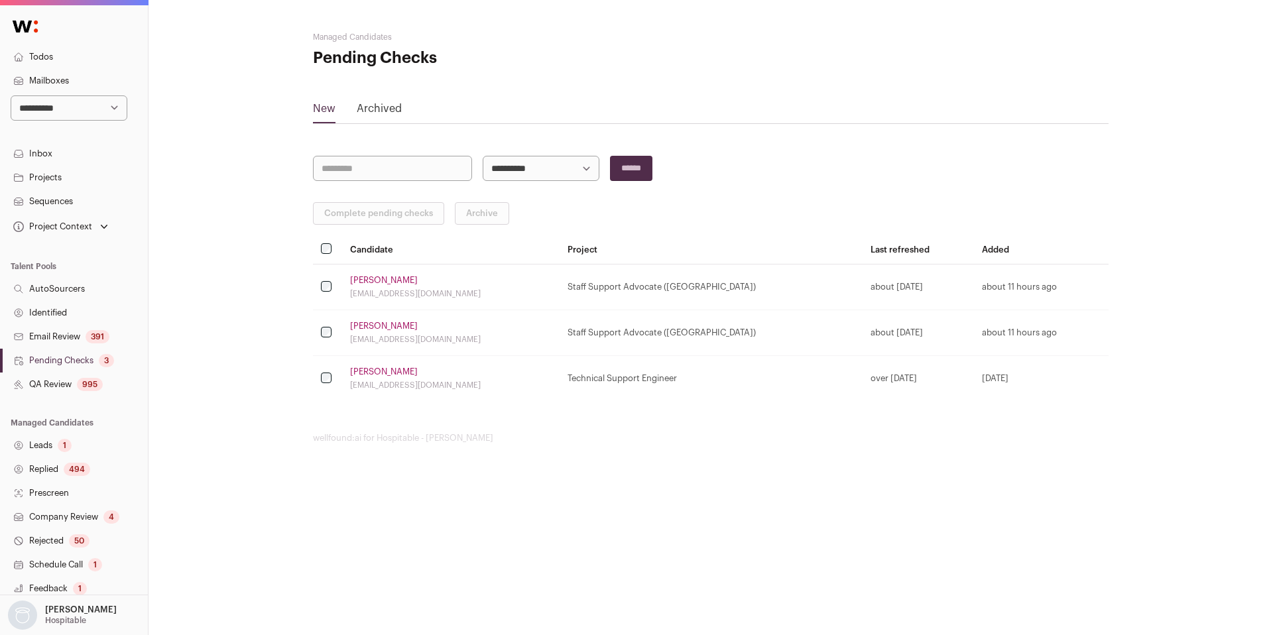
click at [386, 105] on link "Archived" at bounding box center [379, 111] width 45 height 21
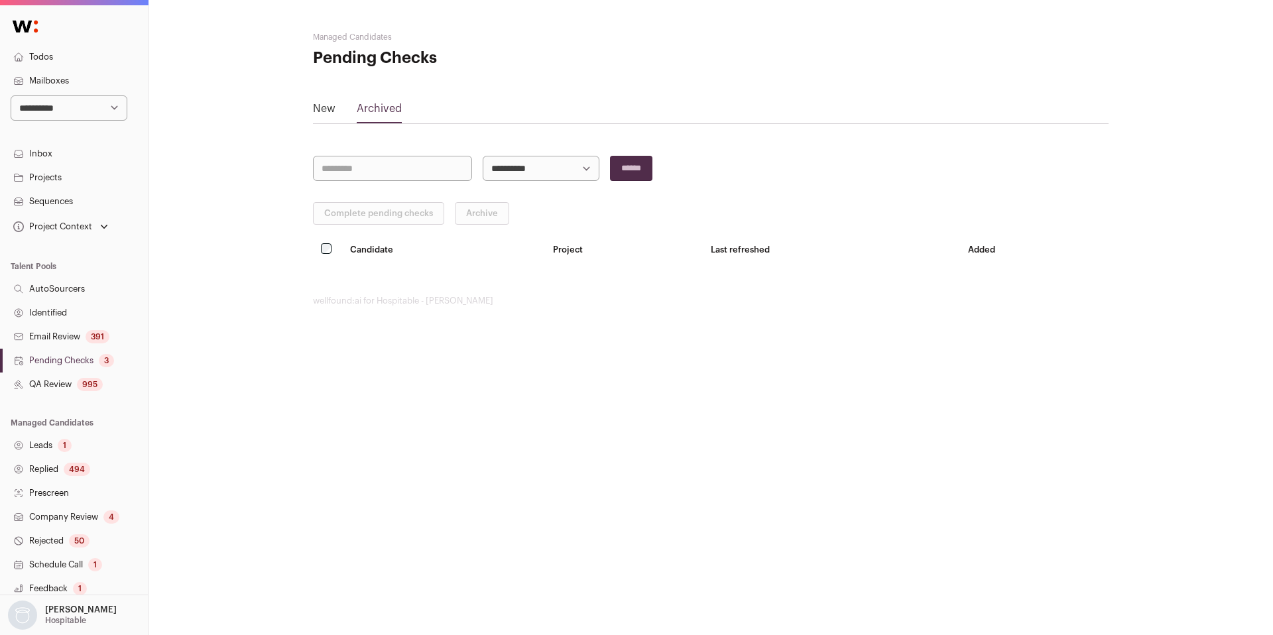
click at [58, 381] on link "QA Review 995" at bounding box center [74, 385] width 148 height 24
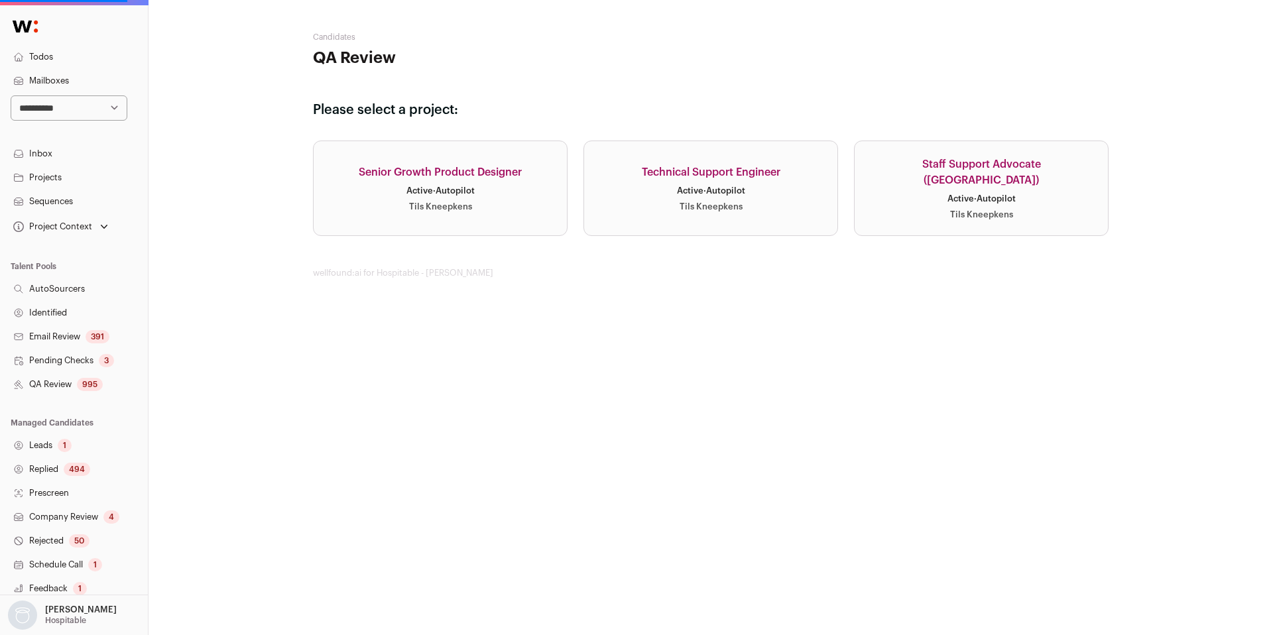
click at [486, 204] on link "Senior Growth Product Designer Active · Autopilot Tils Kneepkens" at bounding box center [440, 188] width 255 height 95
click at [471, 199] on link "Senior Growth Product Designer Active · Autopilot Tils Kneepkens" at bounding box center [440, 188] width 255 height 95
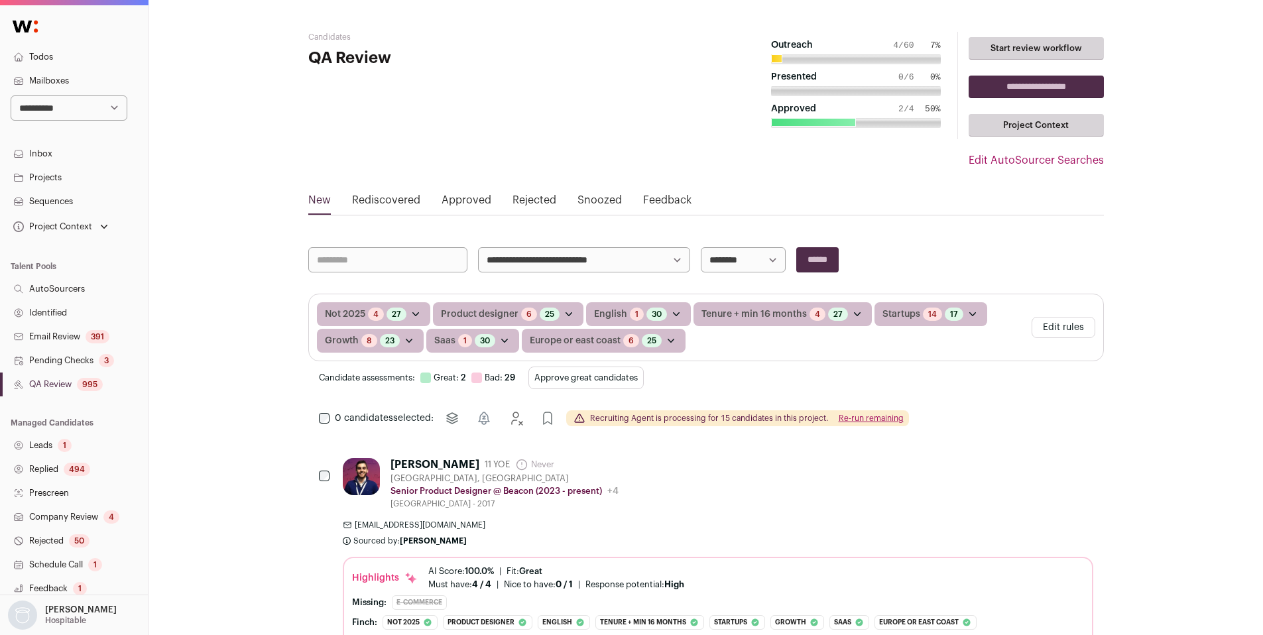
click at [59, 358] on link "Pending Checks 3" at bounding box center [74, 361] width 148 height 24
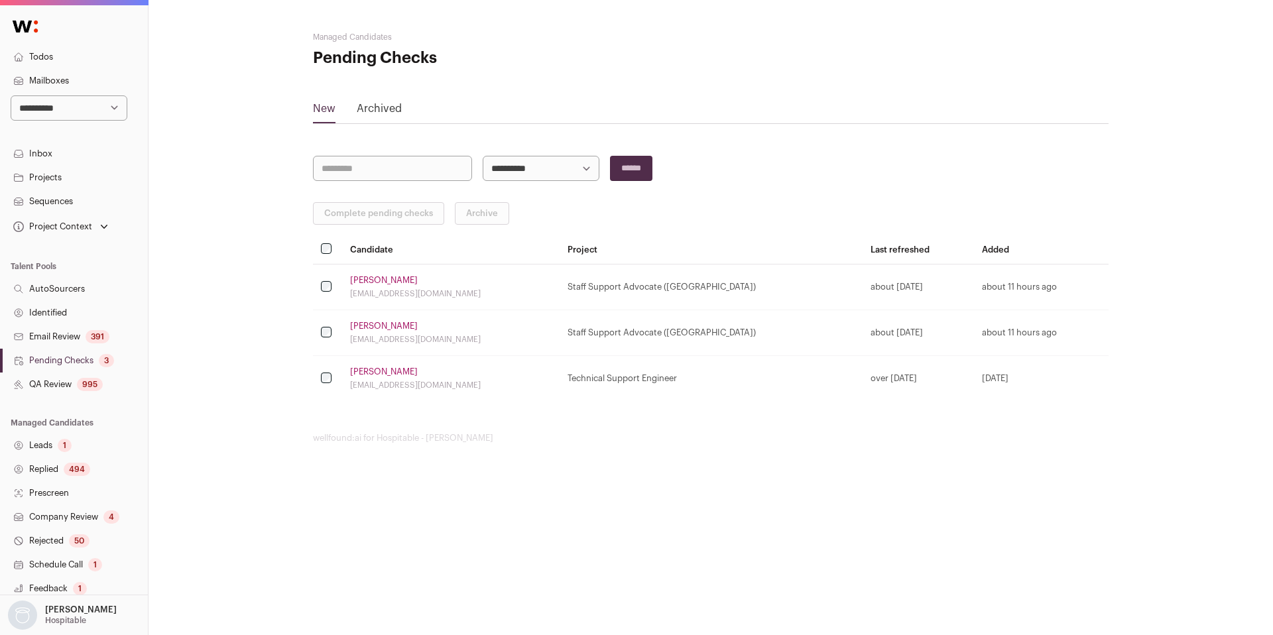
click at [74, 332] on link "Email Review 391" at bounding box center [74, 337] width 148 height 24
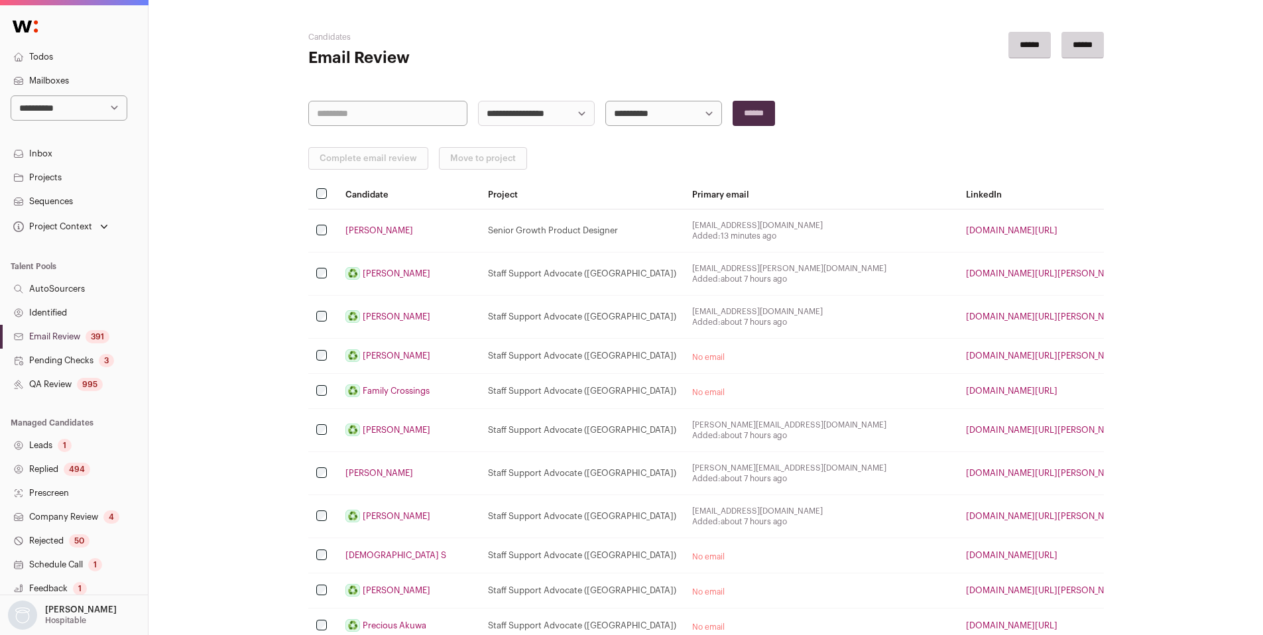
click at [68, 388] on link "QA Review 995" at bounding box center [74, 385] width 148 height 24
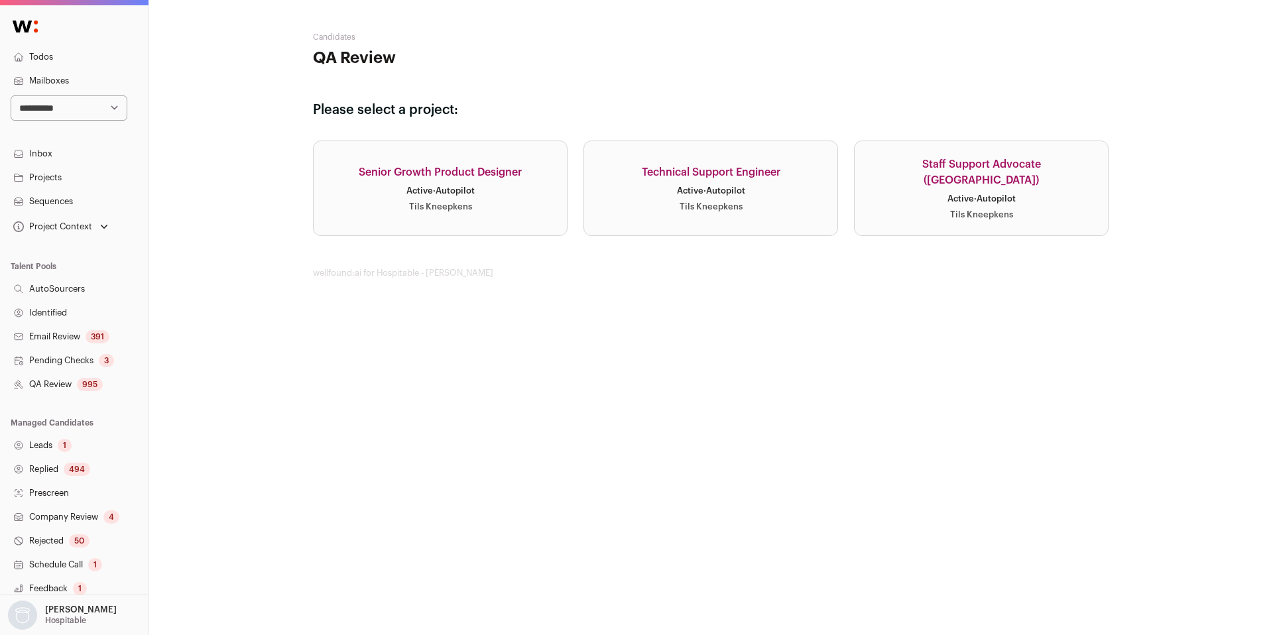
click at [413, 205] on div "Tils Kneepkens" at bounding box center [440, 207] width 63 height 11
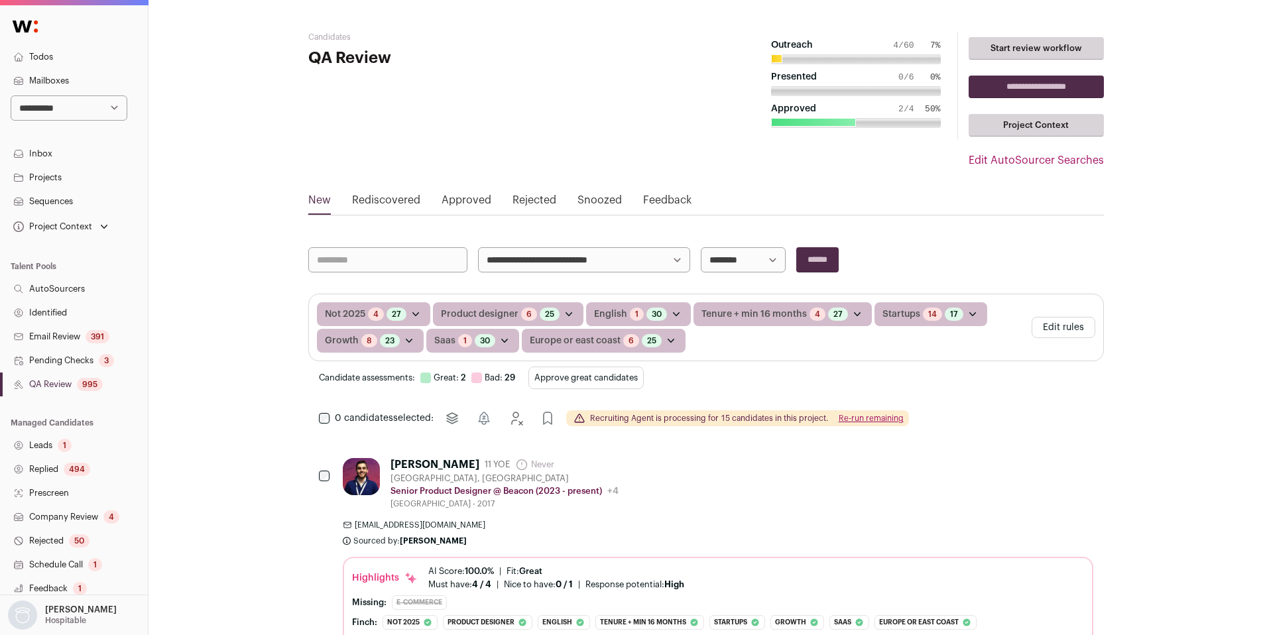
click at [540, 197] on link "Rejected" at bounding box center [535, 202] width 44 height 21
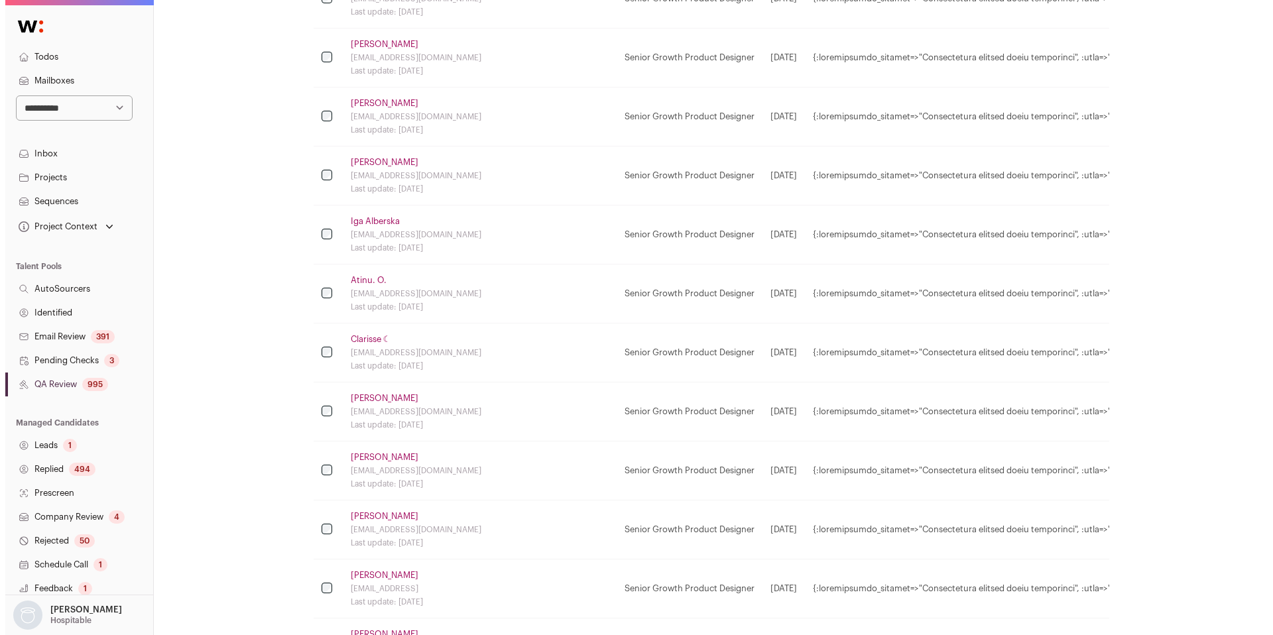
scroll to position [501, 0]
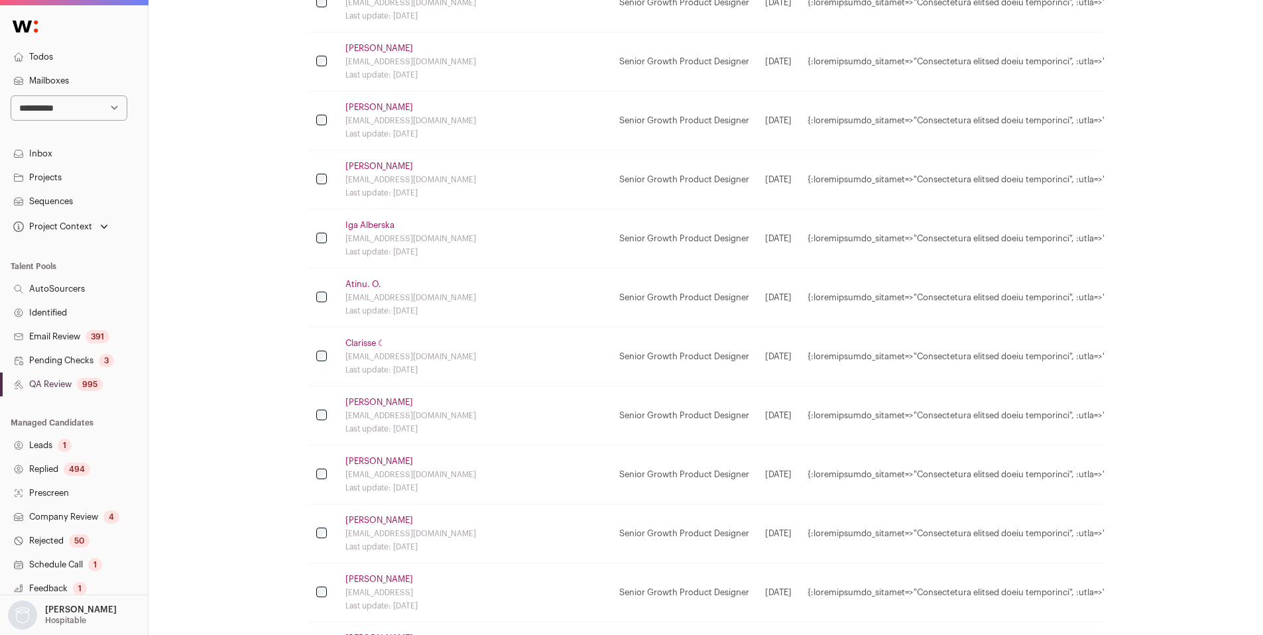
click at [373, 345] on link "Clarisse ☾" at bounding box center [365, 343] width 40 height 11
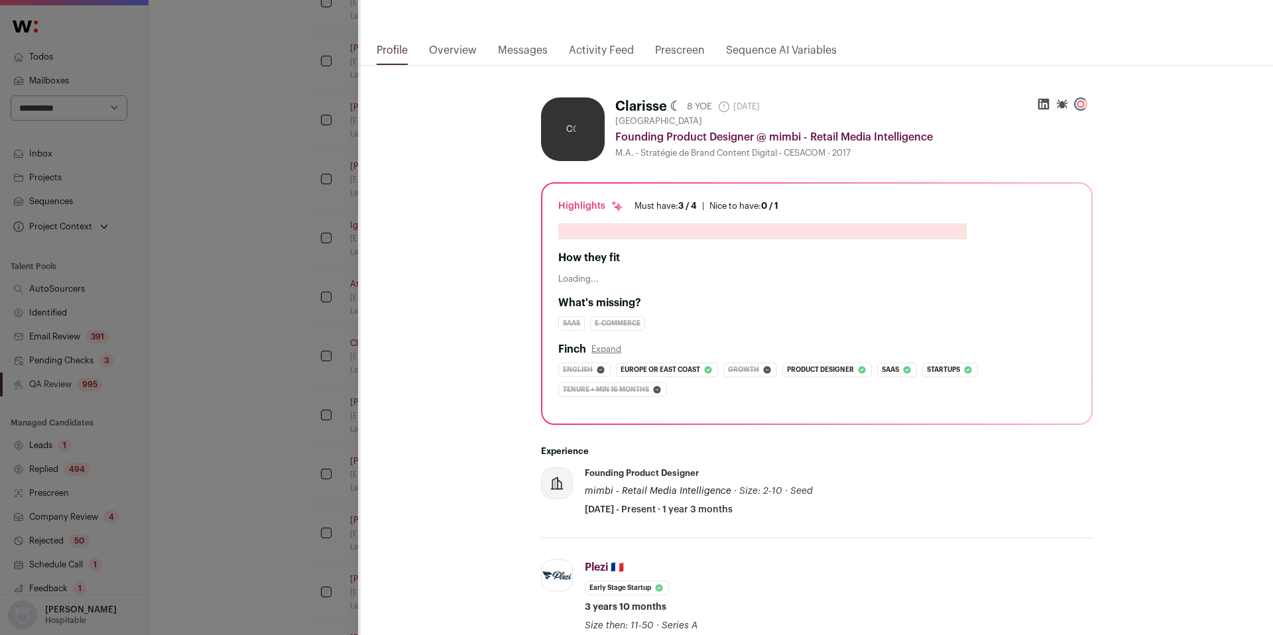
scroll to position [122, 0]
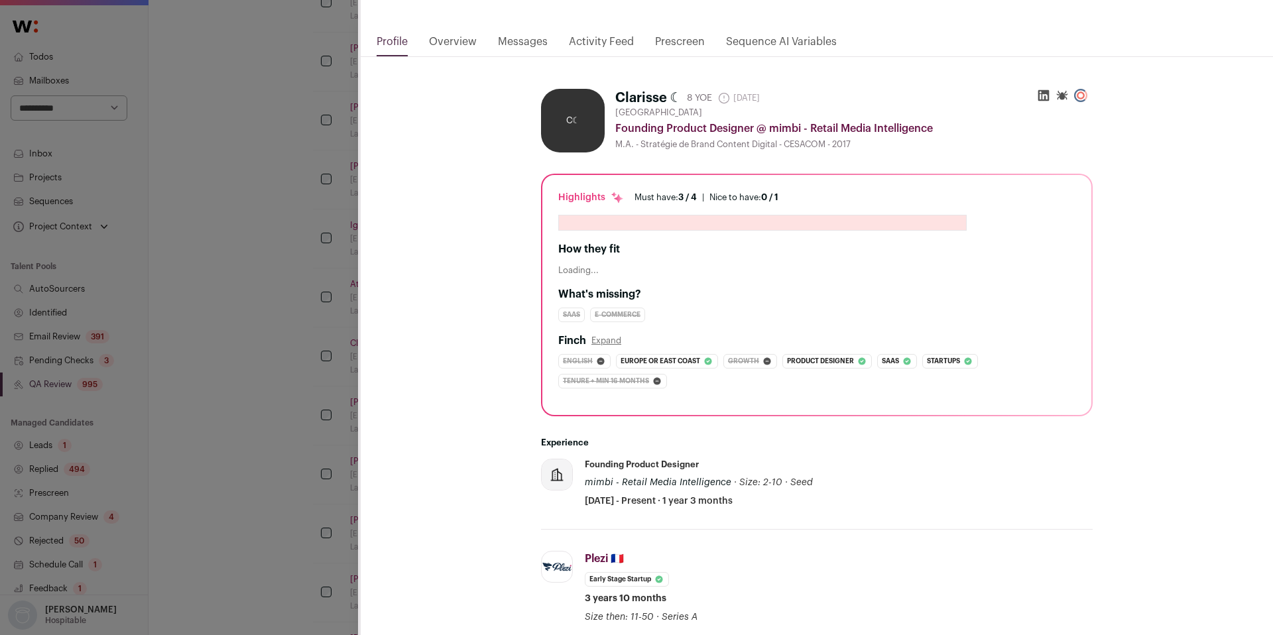
click at [610, 46] on link "Activity Feed" at bounding box center [601, 45] width 65 height 23
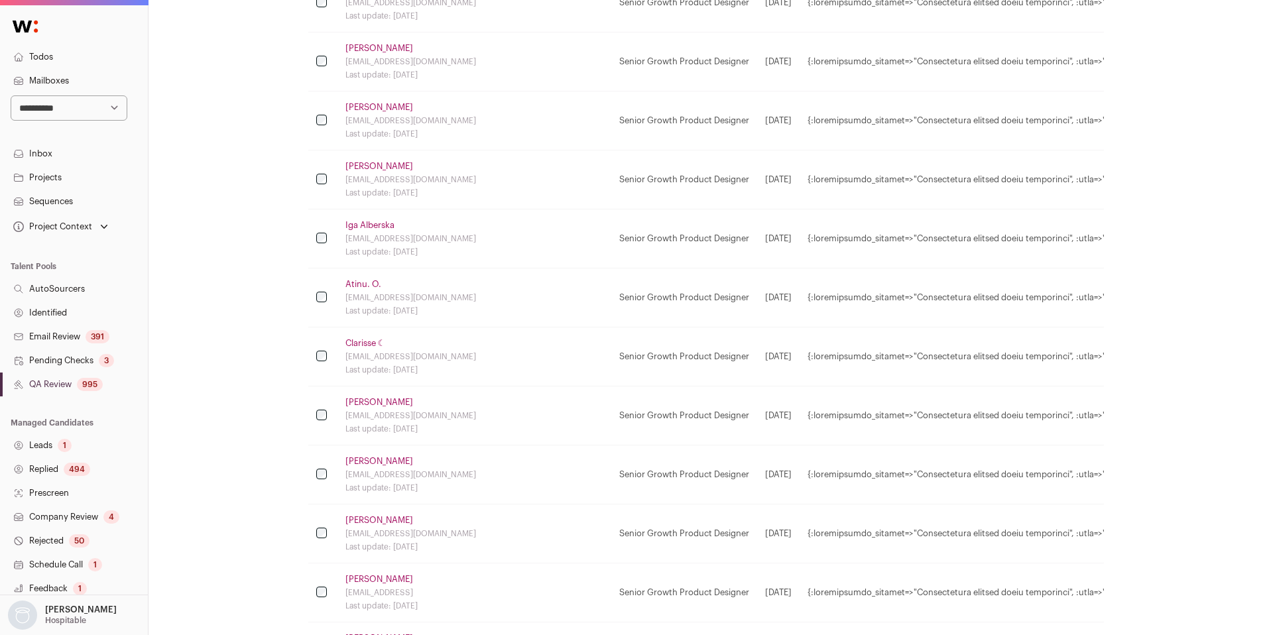
scroll to position [0, 0]
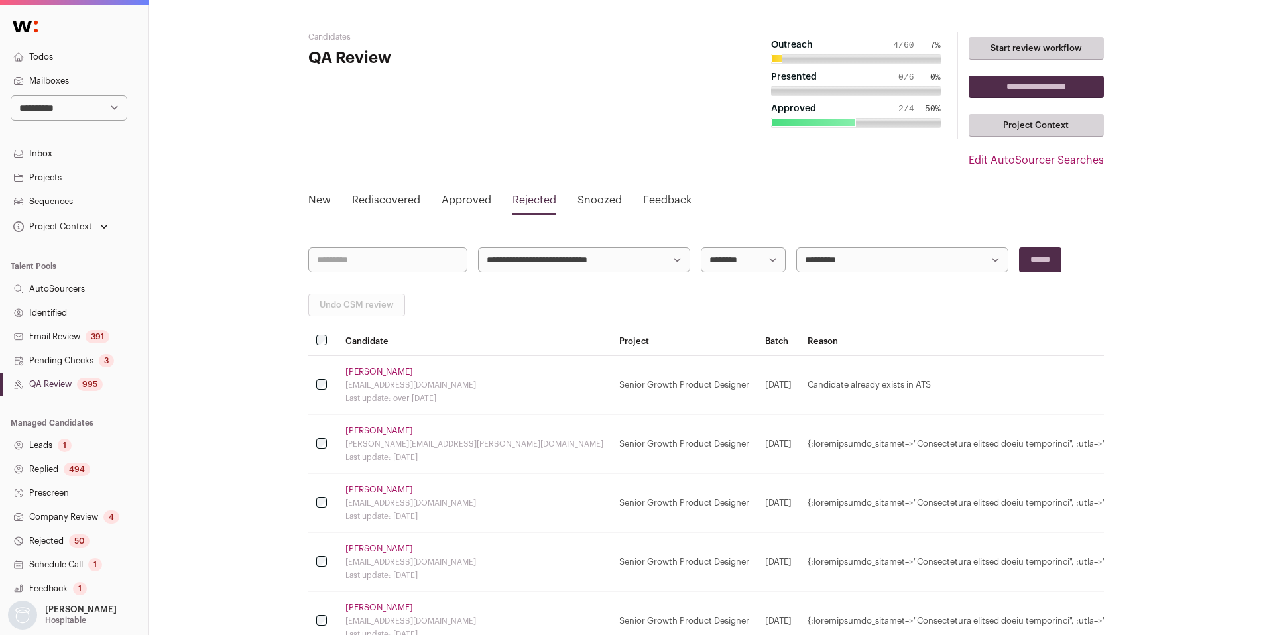
click at [355, 371] on link "[PERSON_NAME]" at bounding box center [379, 372] width 68 height 11
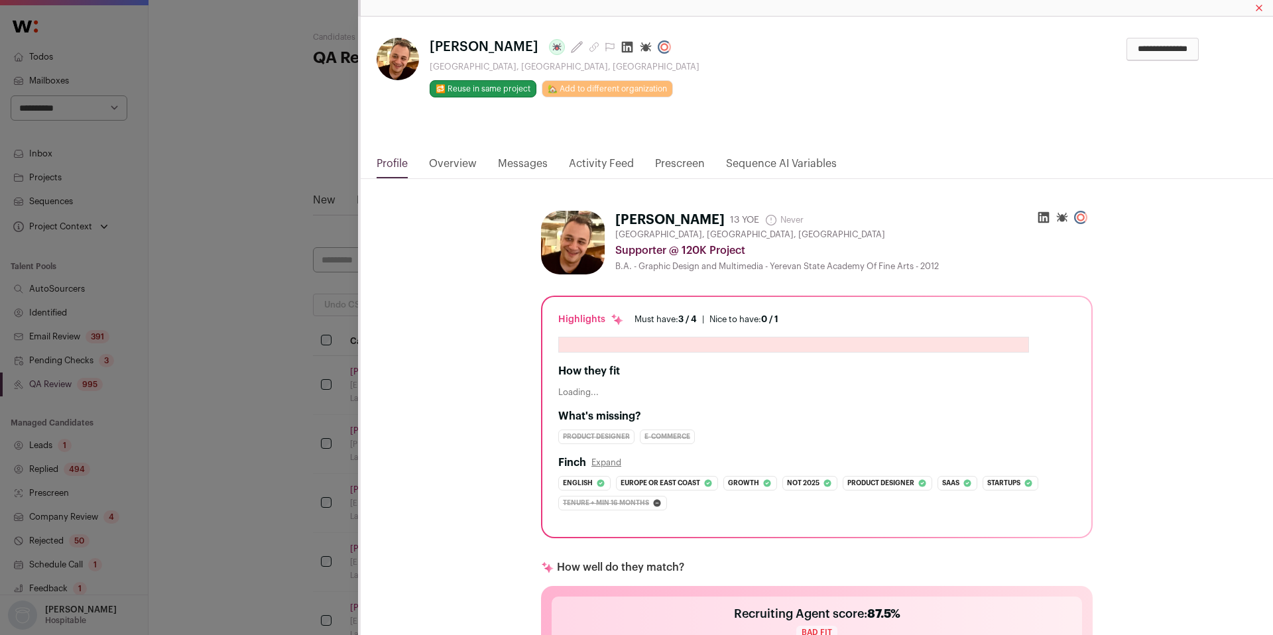
click at [594, 164] on link "Activity Feed" at bounding box center [601, 167] width 65 height 23
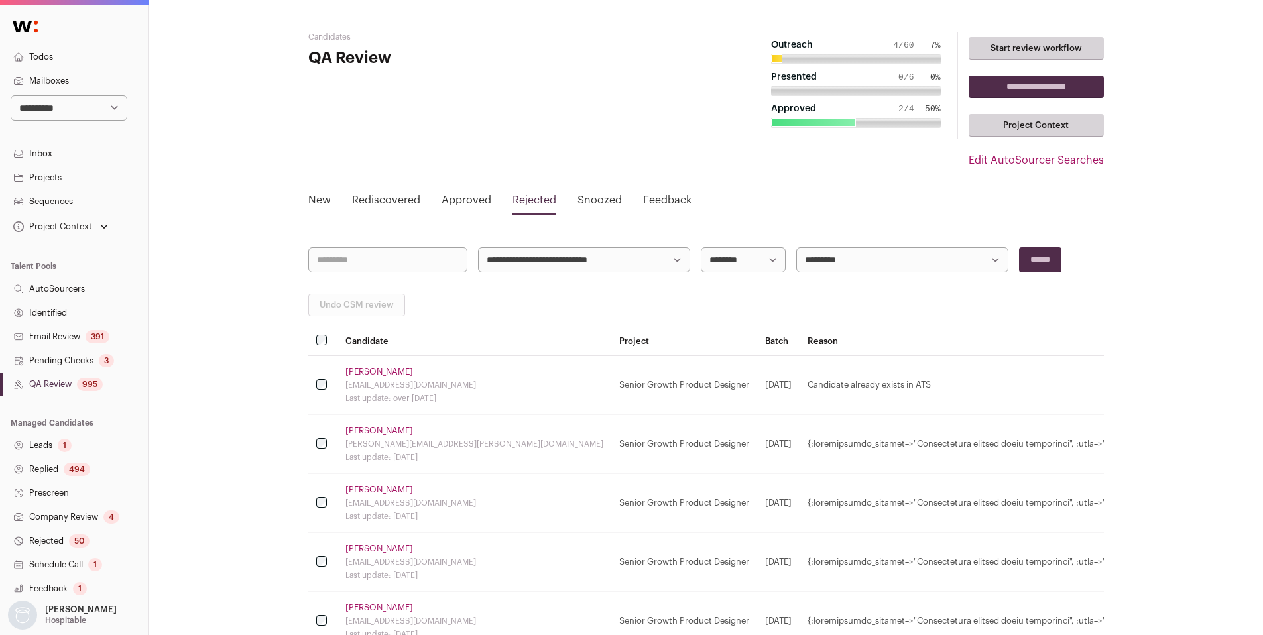
click at [381, 430] on link "[PERSON_NAME]" at bounding box center [379, 431] width 68 height 11
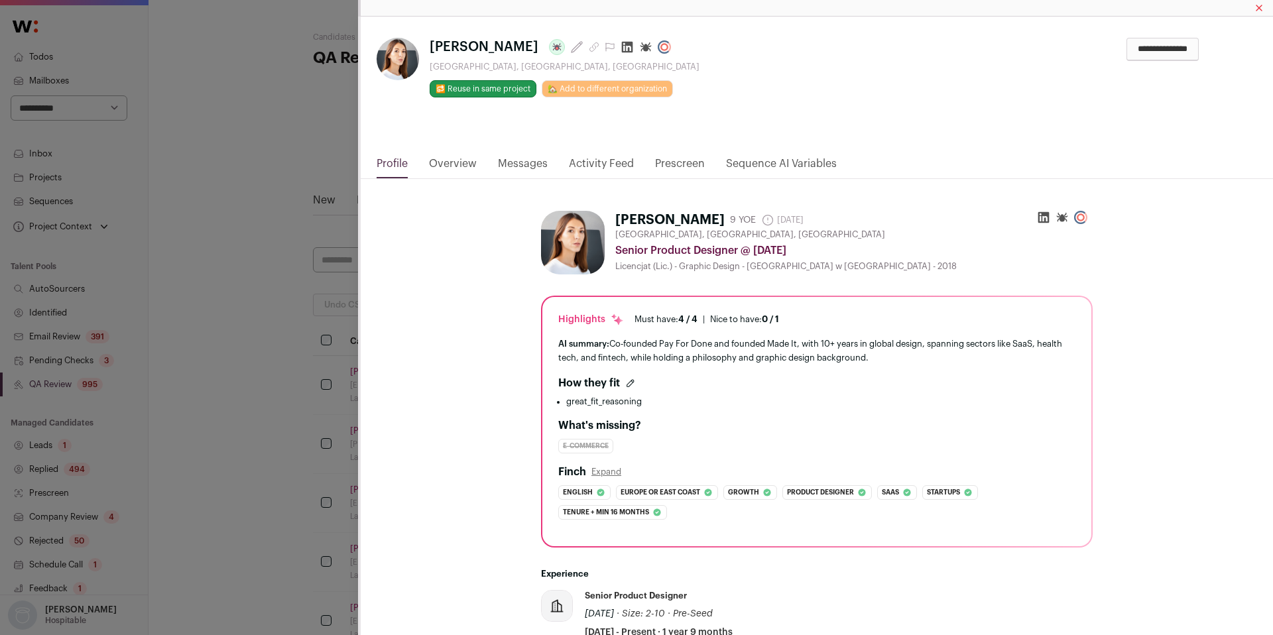
click at [587, 161] on link "Activity Feed" at bounding box center [601, 167] width 65 height 23
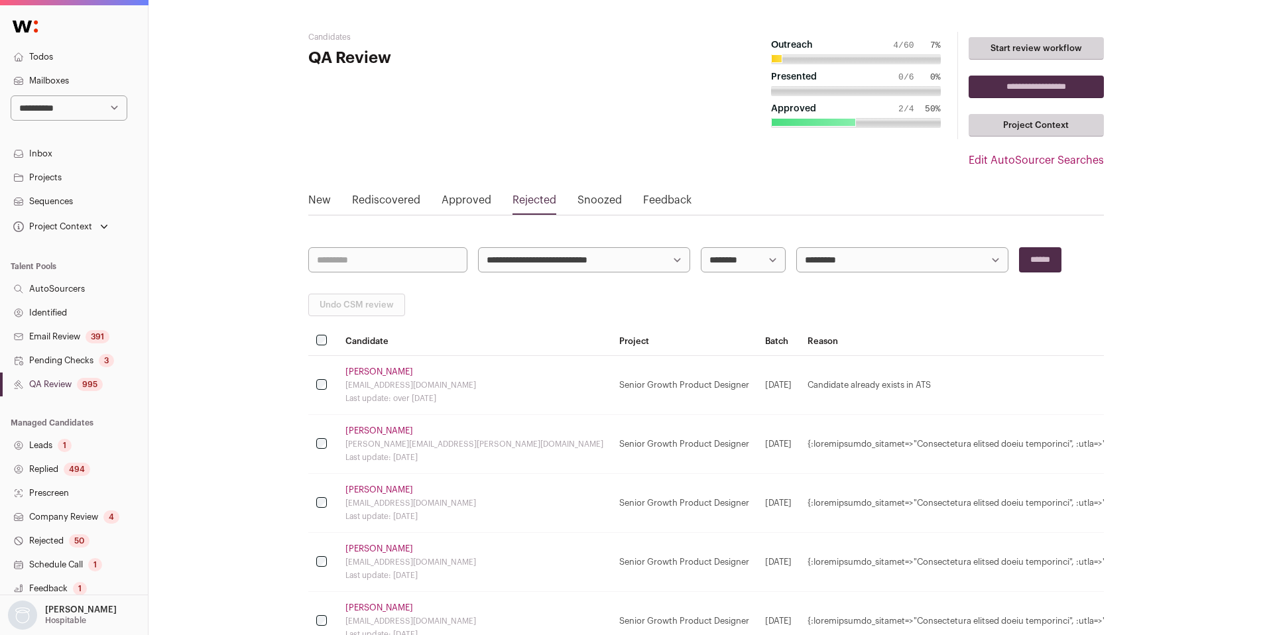
click at [358, 487] on link "[PERSON_NAME]" at bounding box center [379, 490] width 68 height 11
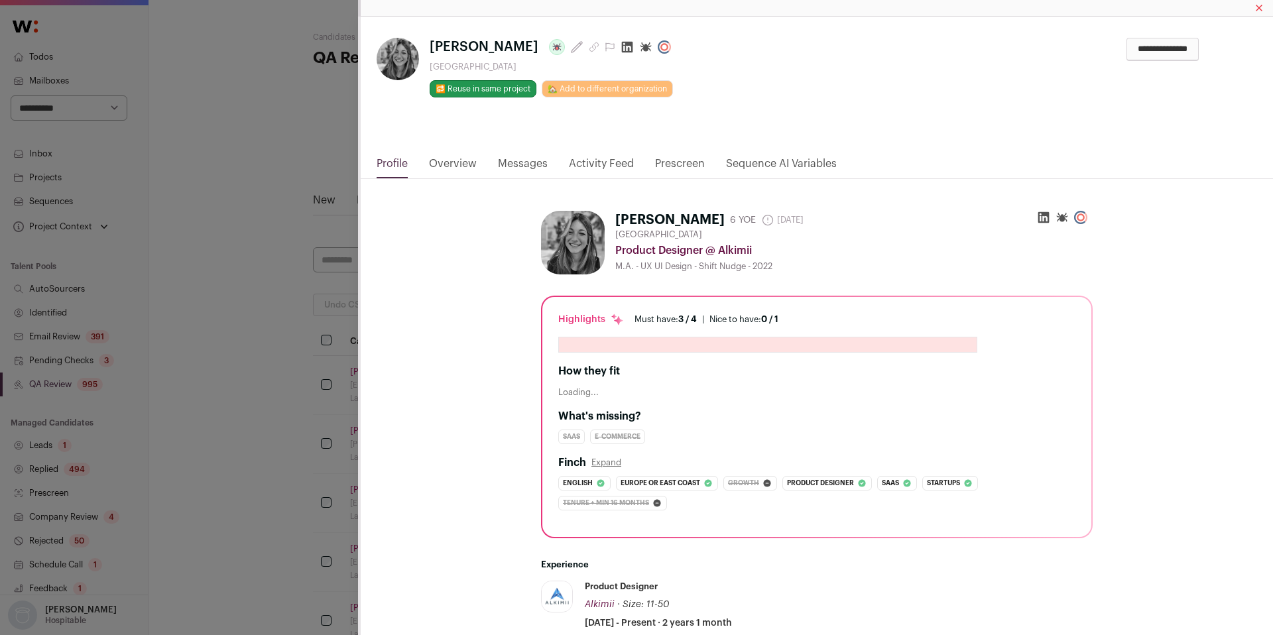
click at [593, 164] on link "Activity Feed" at bounding box center [601, 167] width 65 height 23
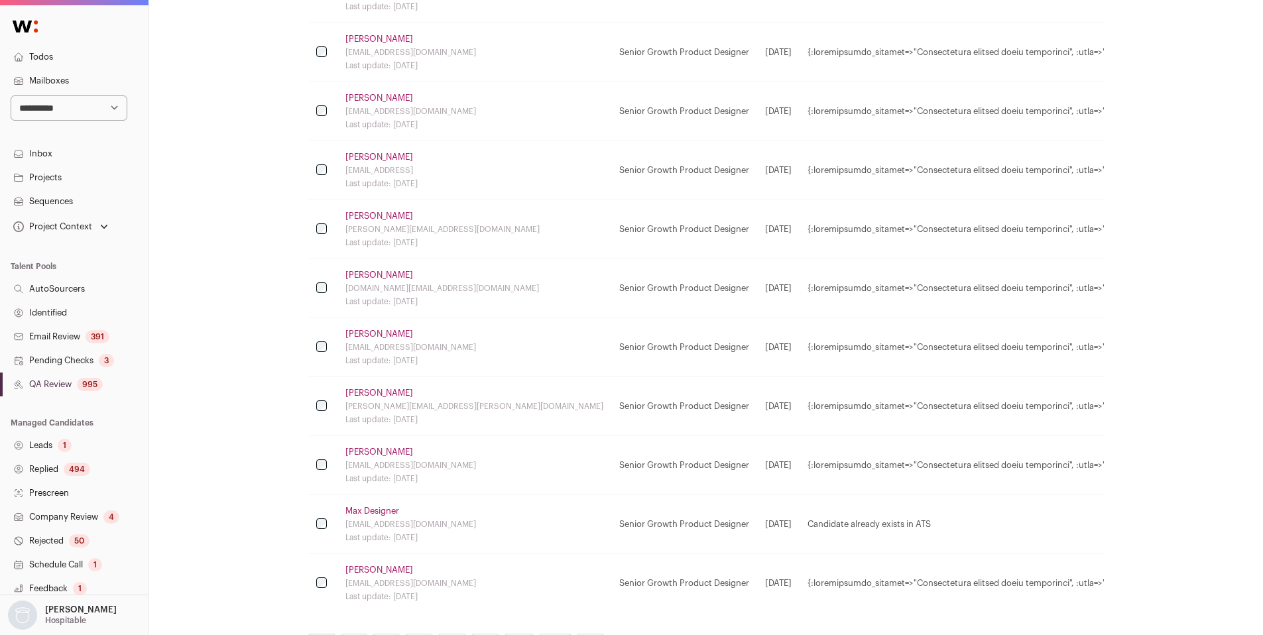
scroll to position [1029, 0]
